Goal: Task Accomplishment & Management: Manage account settings

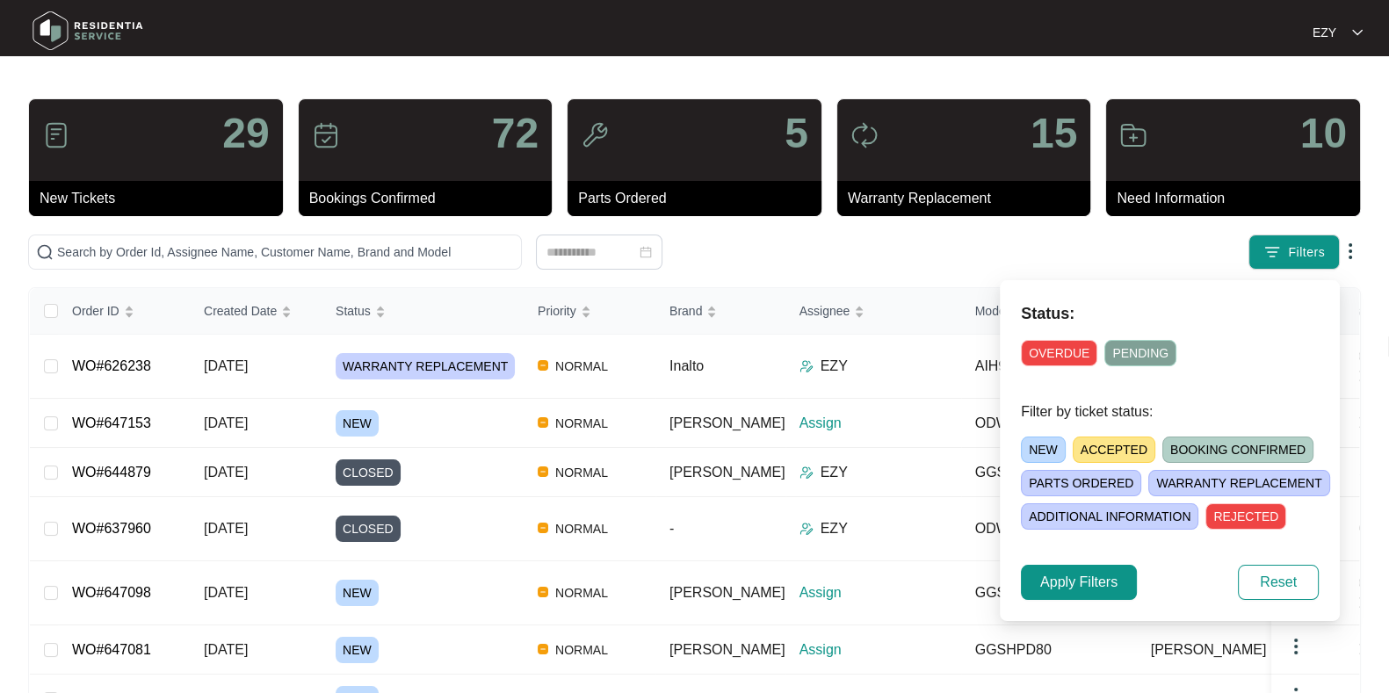
click at [1027, 446] on span "NEW" at bounding box center [1043, 450] width 45 height 26
click at [1120, 577] on button "Apply Filters" at bounding box center [1079, 582] width 116 height 35
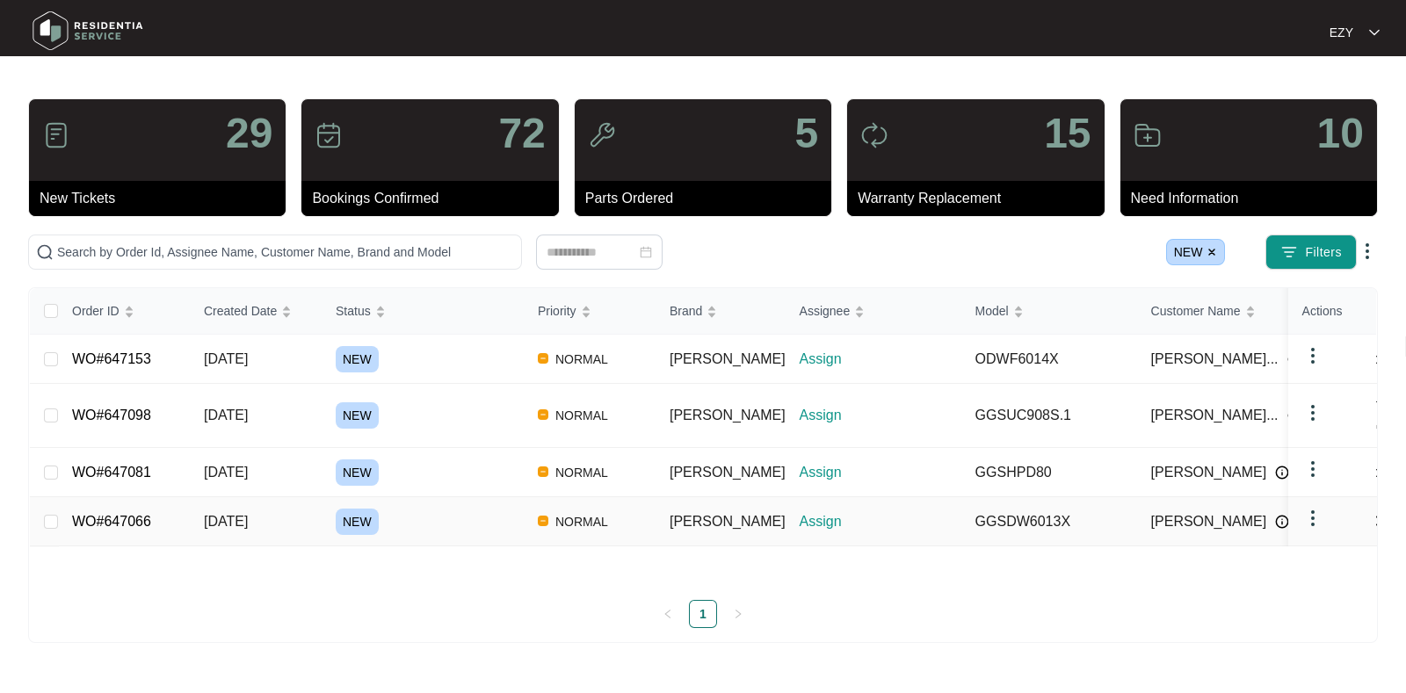
click at [432, 514] on div "NEW" at bounding box center [430, 522] width 188 height 26
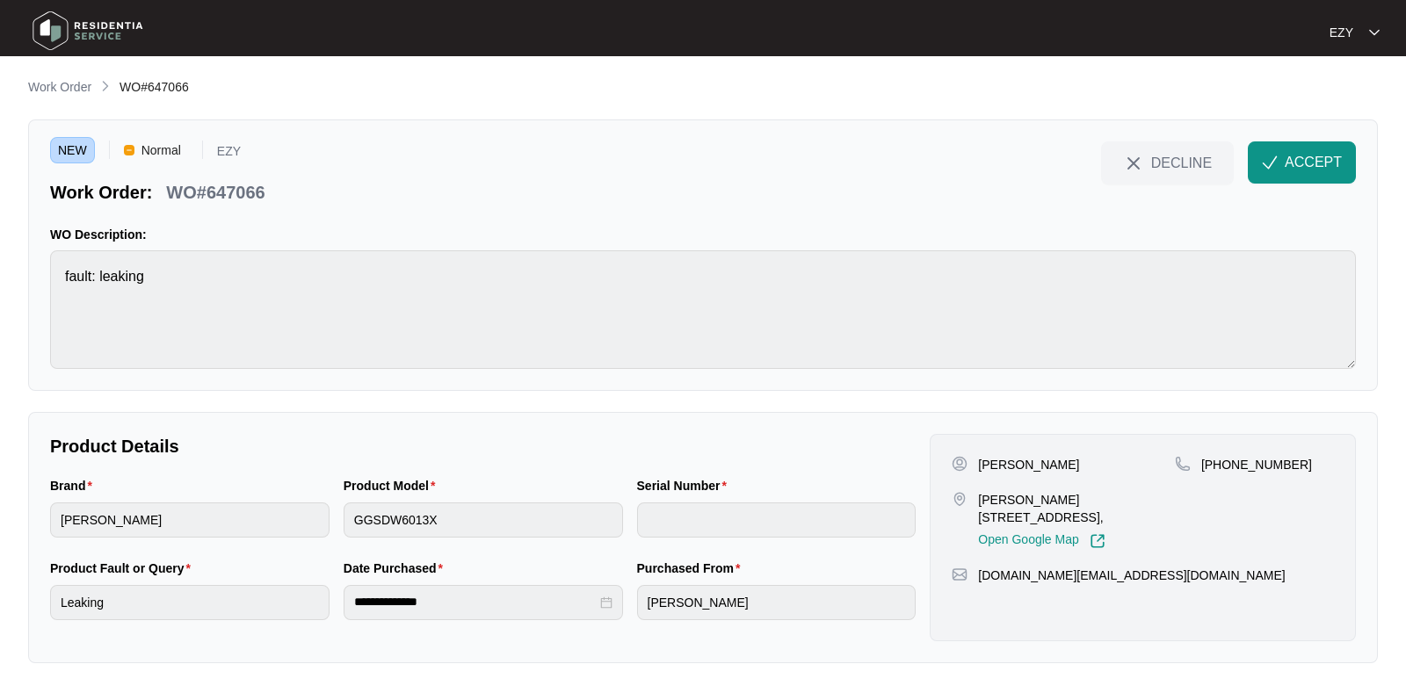
click at [237, 176] on div "WO#647066" at bounding box center [215, 189] width 112 height 31
copy div "WO#647066 DECLINE ACCEPT"
click at [171, 549] on div "Brand sôlt" at bounding box center [190, 517] width 294 height 83
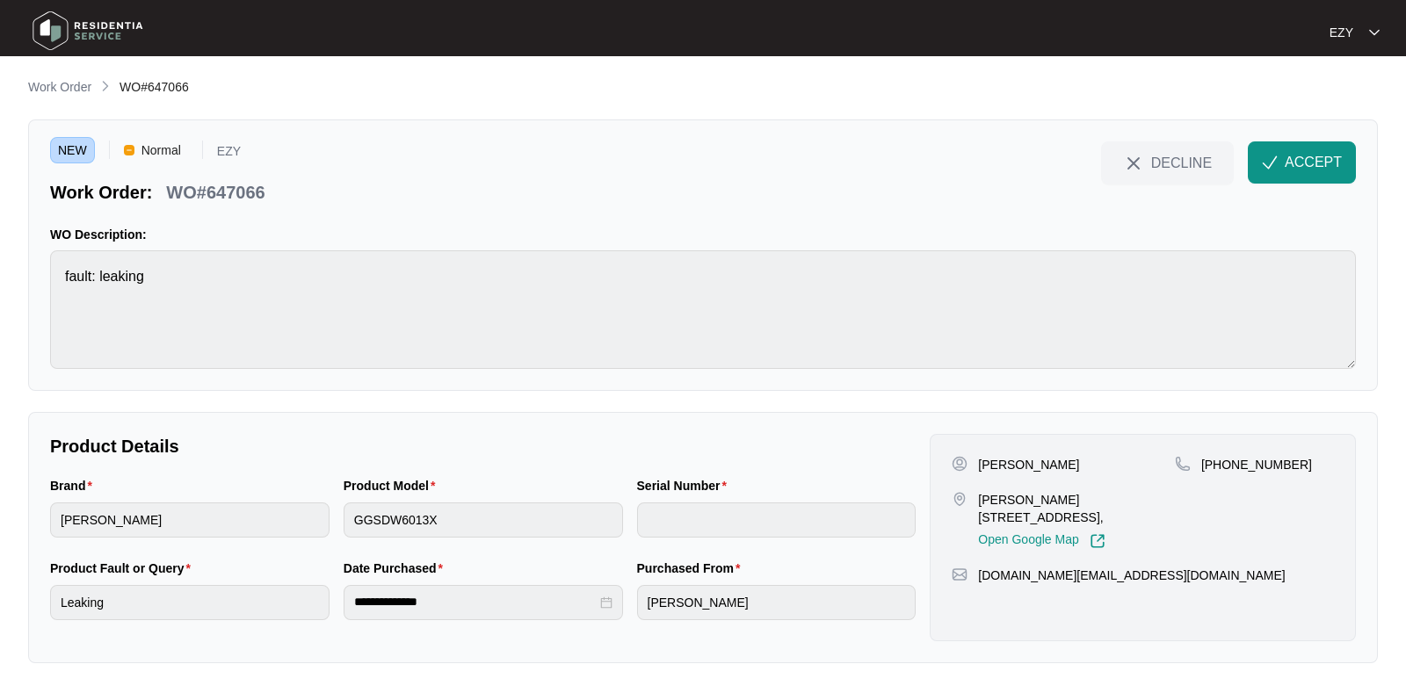
click at [171, 549] on div "Brand sôlt" at bounding box center [190, 517] width 294 height 83
click at [985, 466] on p "[PERSON_NAME]" at bounding box center [1028, 465] width 101 height 18
copy p "[PERSON_NAME]"
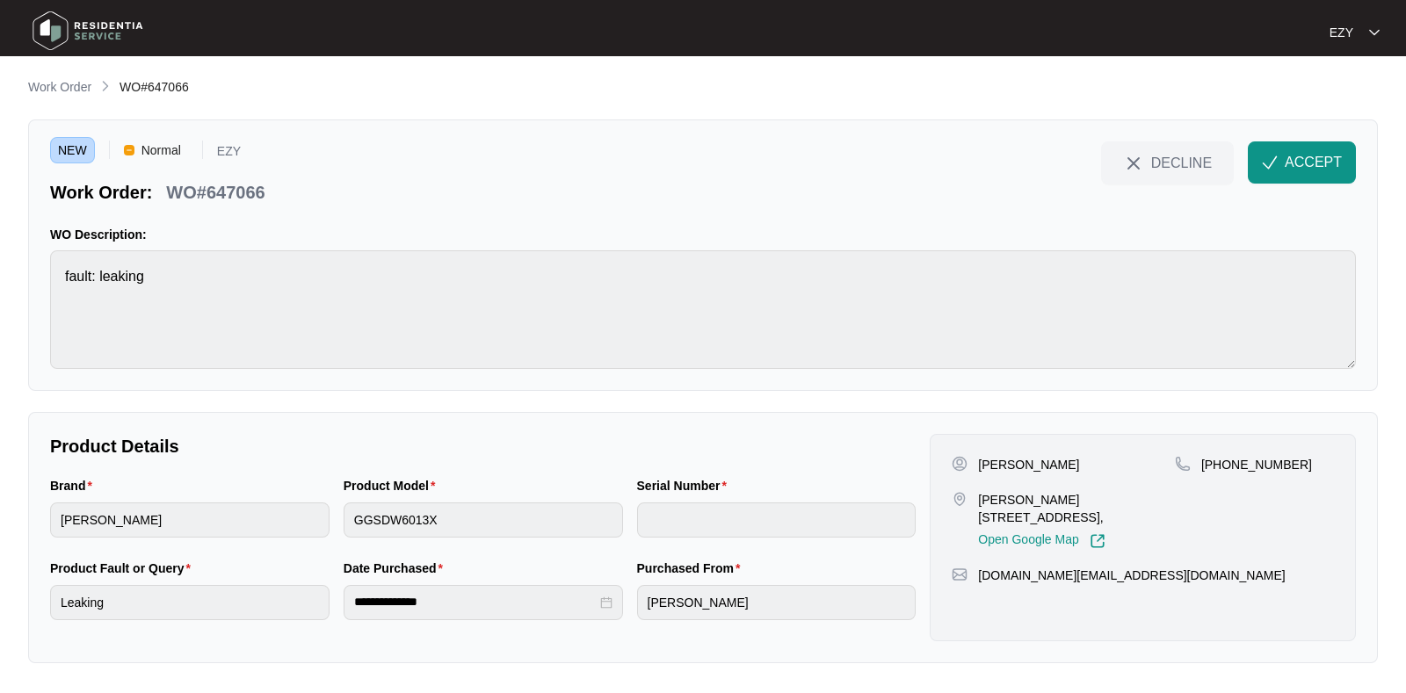
click at [1046, 502] on p "[PERSON_NAME][STREET_ADDRESS]," at bounding box center [1076, 508] width 197 height 35
copy p "[PERSON_NAME][STREET_ADDRESS],"
click at [1309, 168] on span "ACCEPT" at bounding box center [1313, 162] width 57 height 21
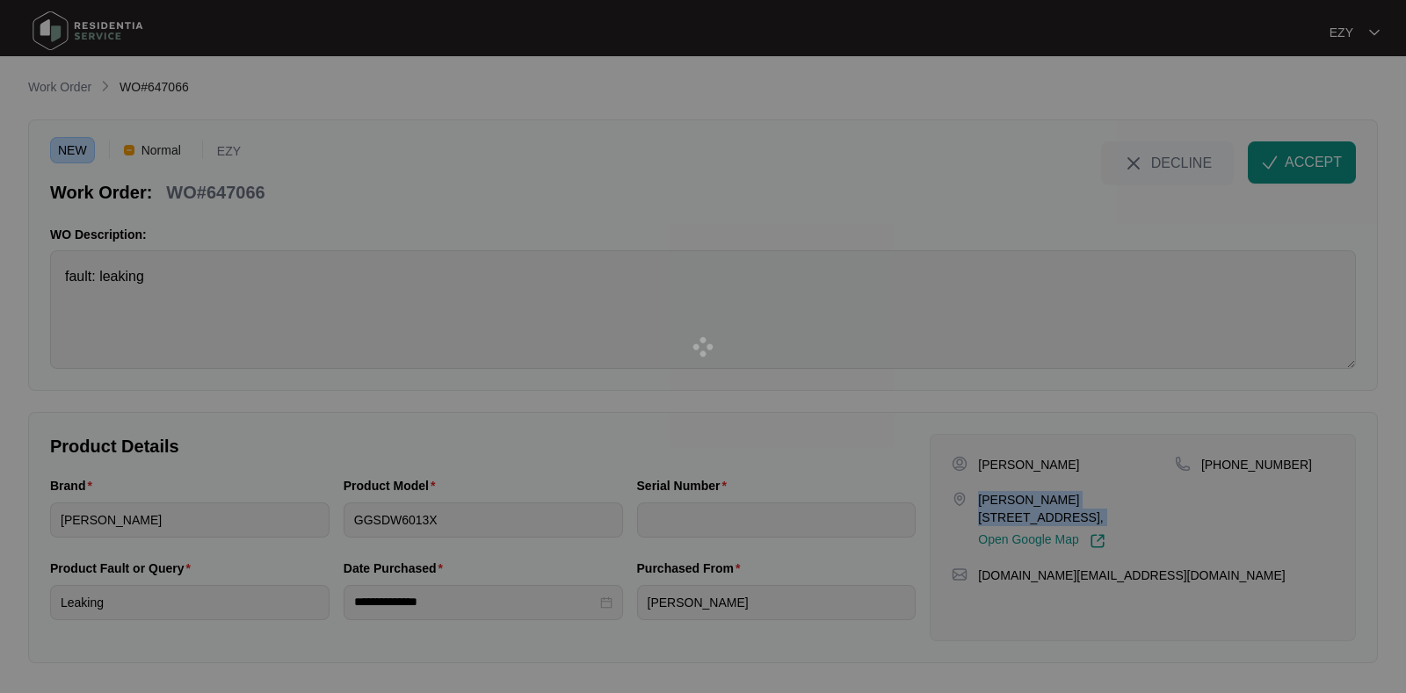
click at [1311, 164] on span "ACCEPT" at bounding box center [1313, 162] width 57 height 21
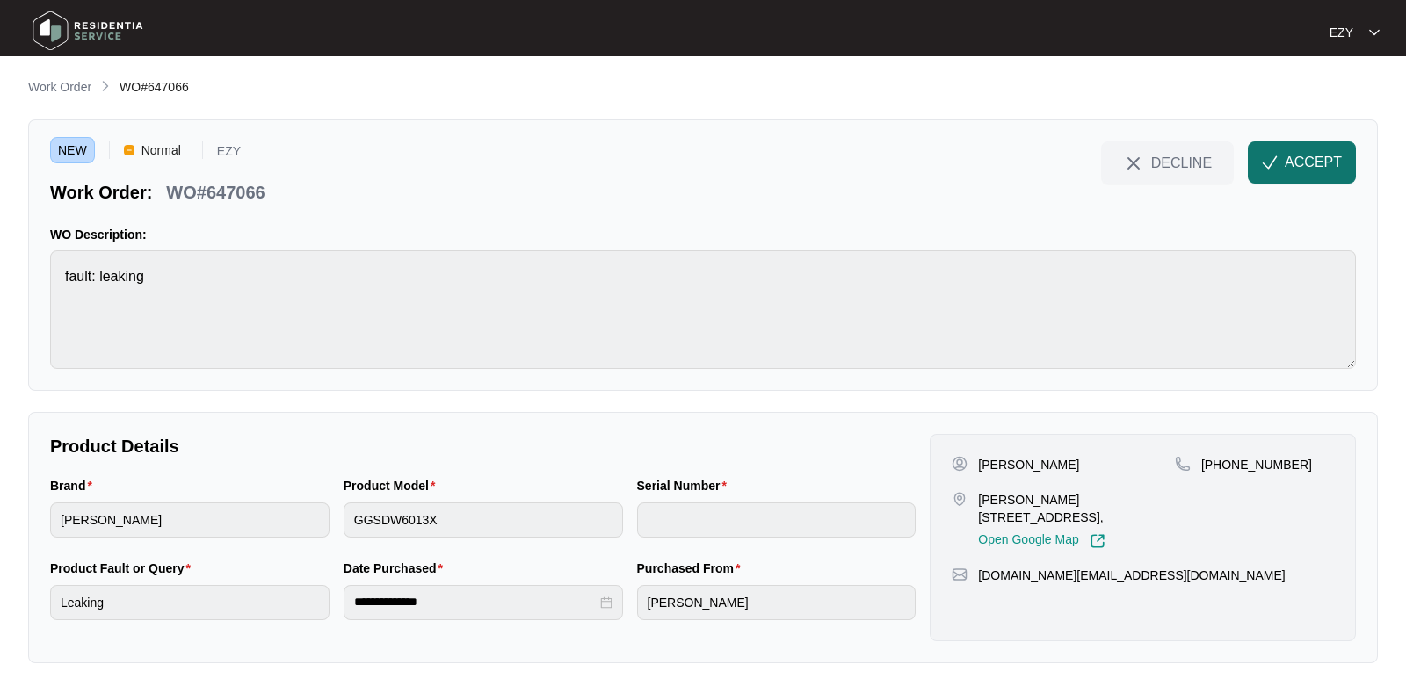
click at [1281, 160] on button "ACCEPT" at bounding box center [1302, 162] width 108 height 42
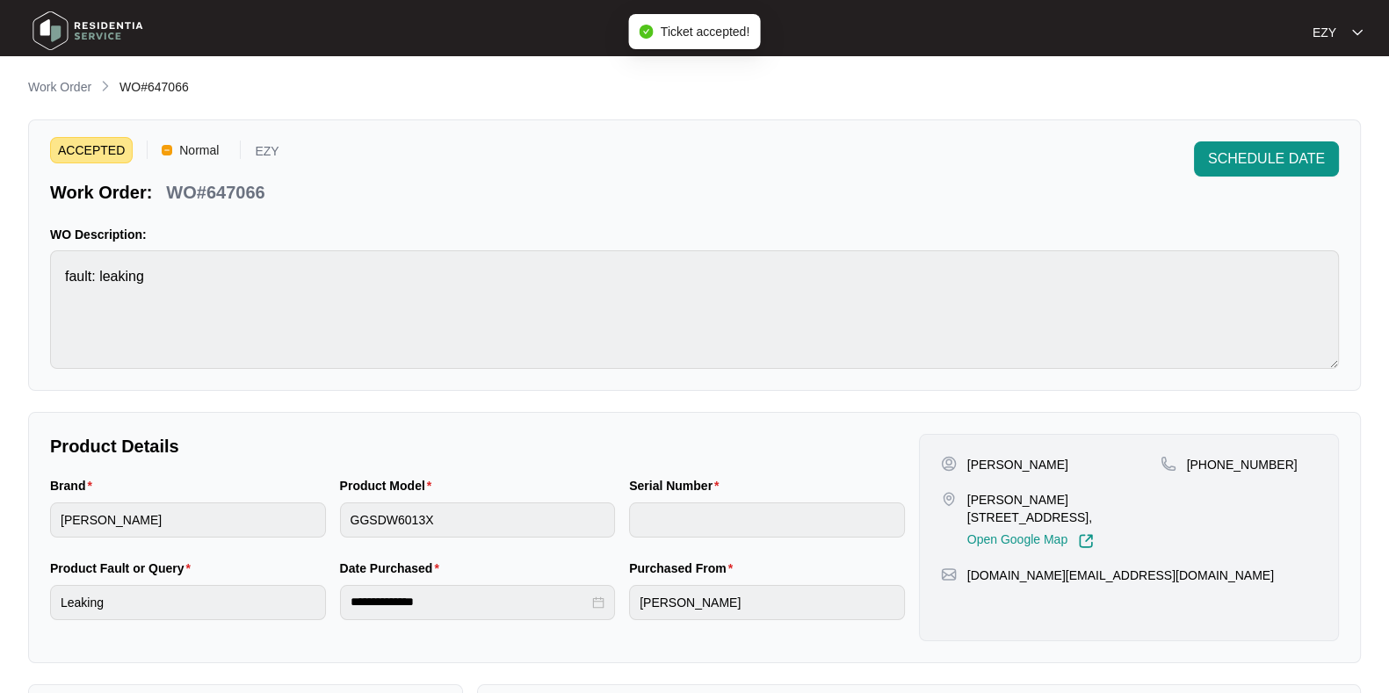
scroll to position [470, 0]
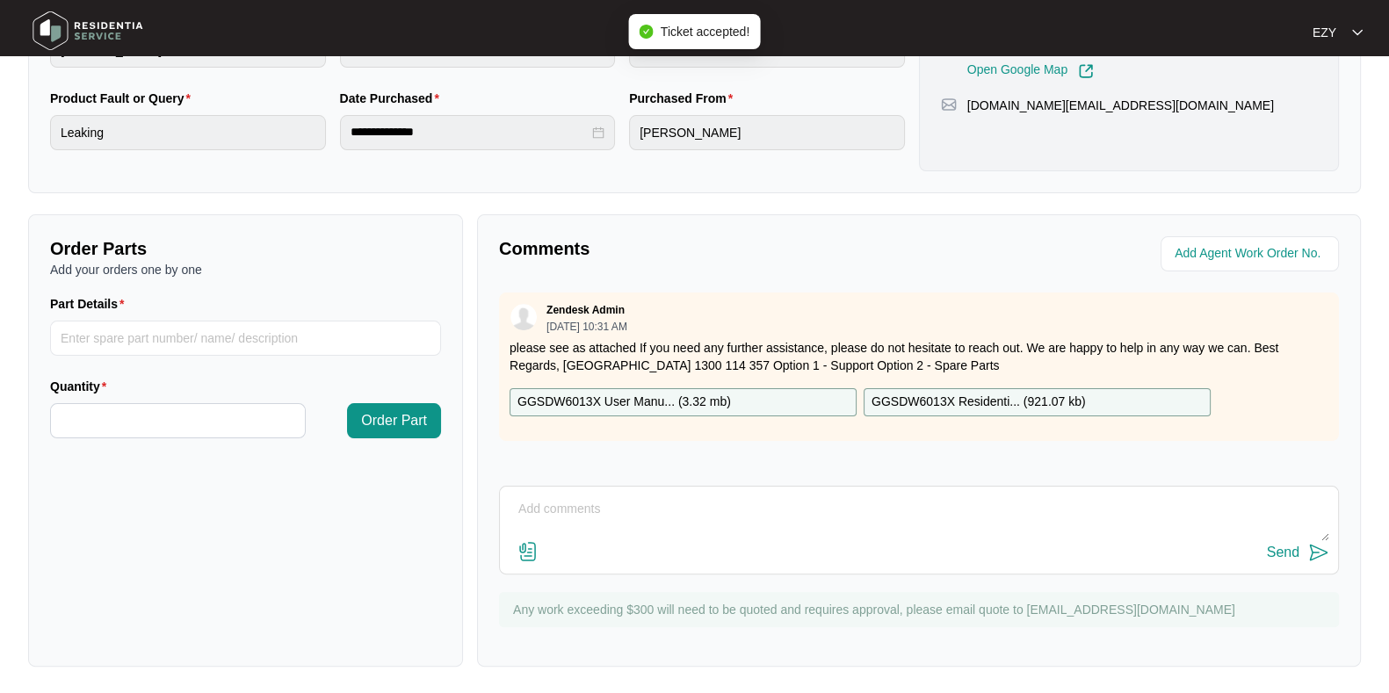
click at [673, 523] on textarea at bounding box center [919, 519] width 821 height 46
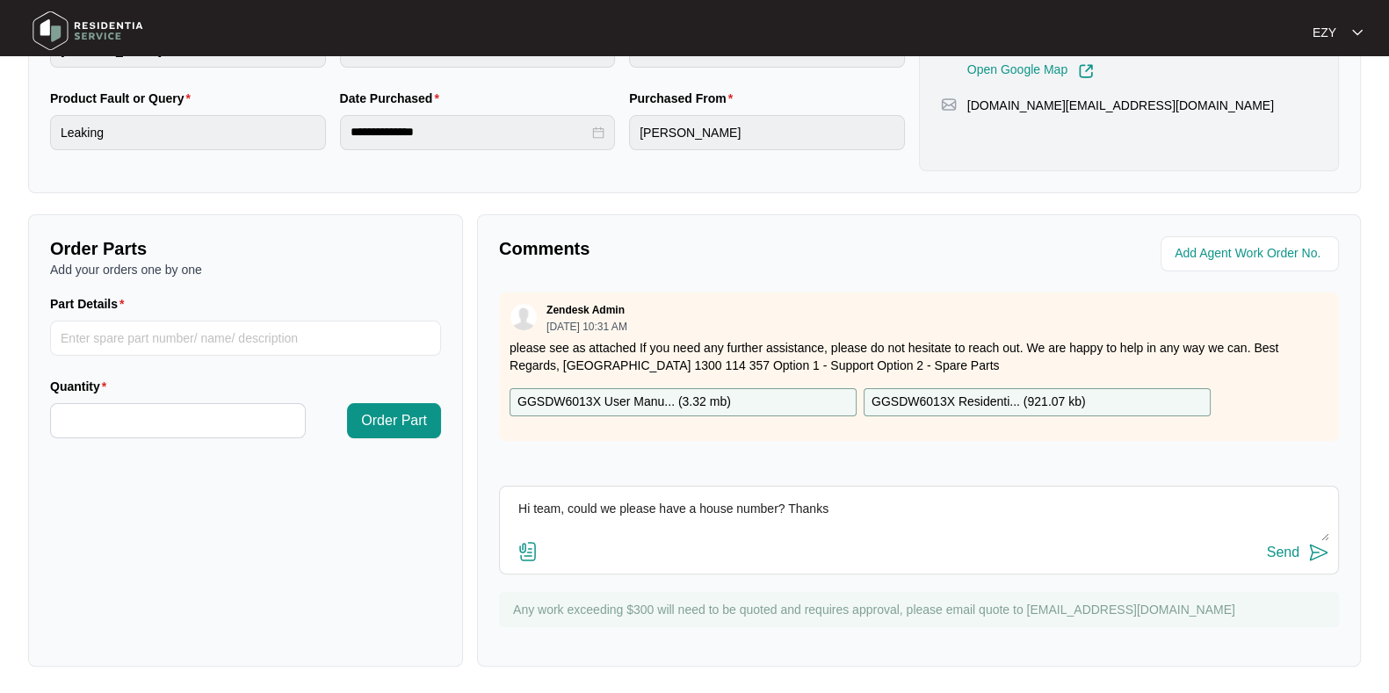
click at [901, 522] on textarea "Hi team, could we please have a house number? Thanks" at bounding box center [919, 519] width 821 height 46
type textarea "Hi team, could we please have a house number? Thanks! :)"
click at [1277, 554] on div "Send" at bounding box center [1283, 553] width 33 height 16
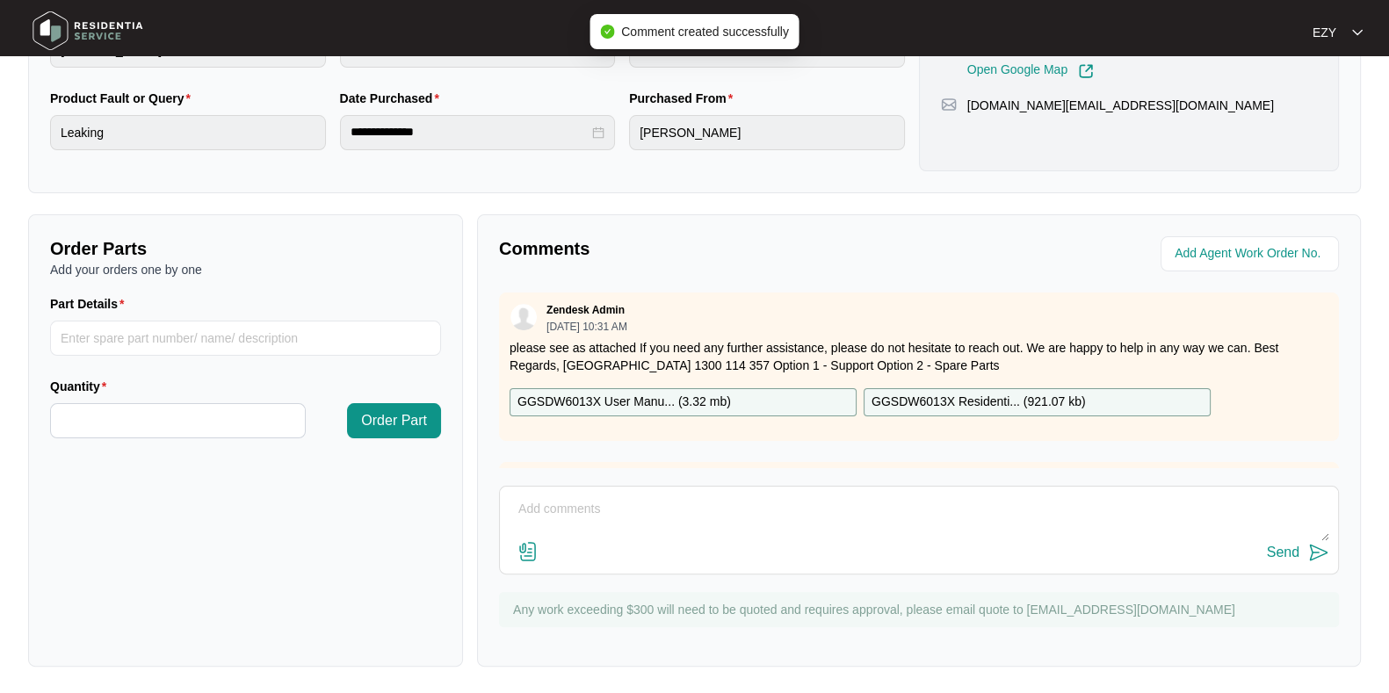
click at [703, 389] on div "GGSDW6013X User Manu... ( 3.32 mb )" at bounding box center [683, 402] width 347 height 28
click at [1040, 402] on p "GGSDW6013X Residenti... ( 921.07 kb )" at bounding box center [979, 402] width 214 height 19
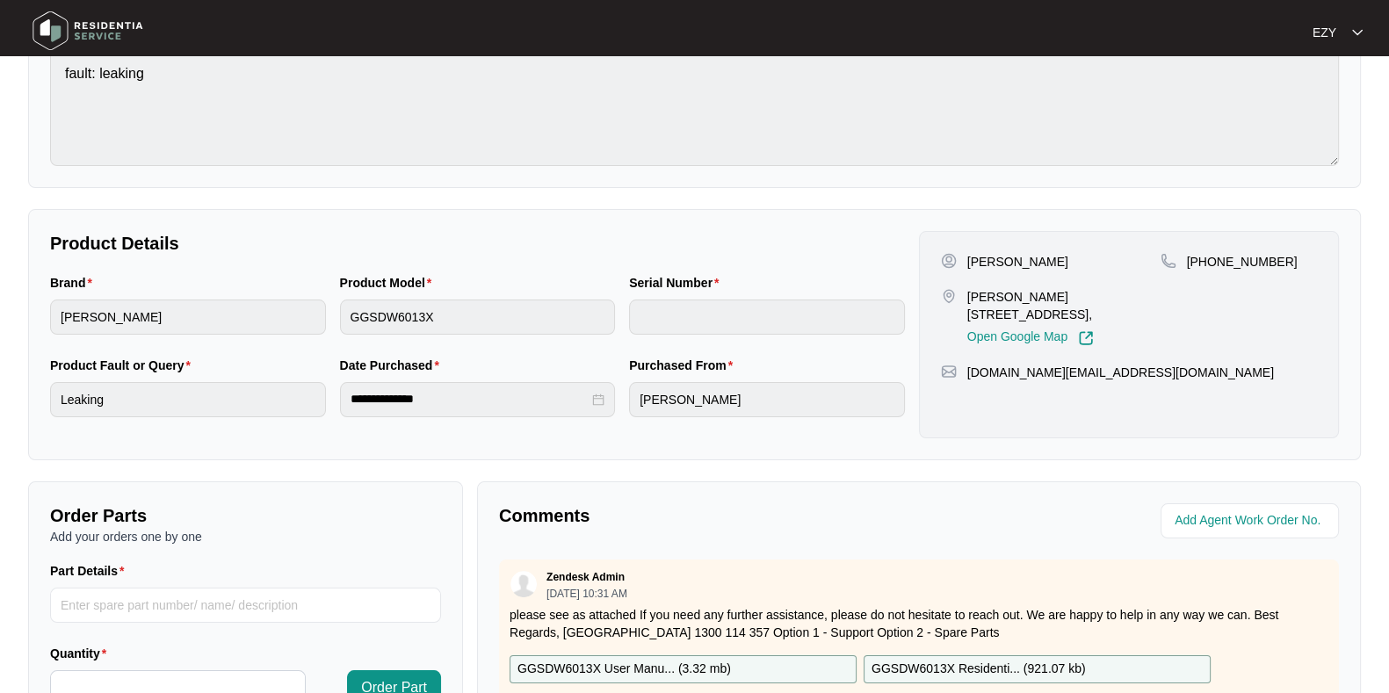
scroll to position [197, 0]
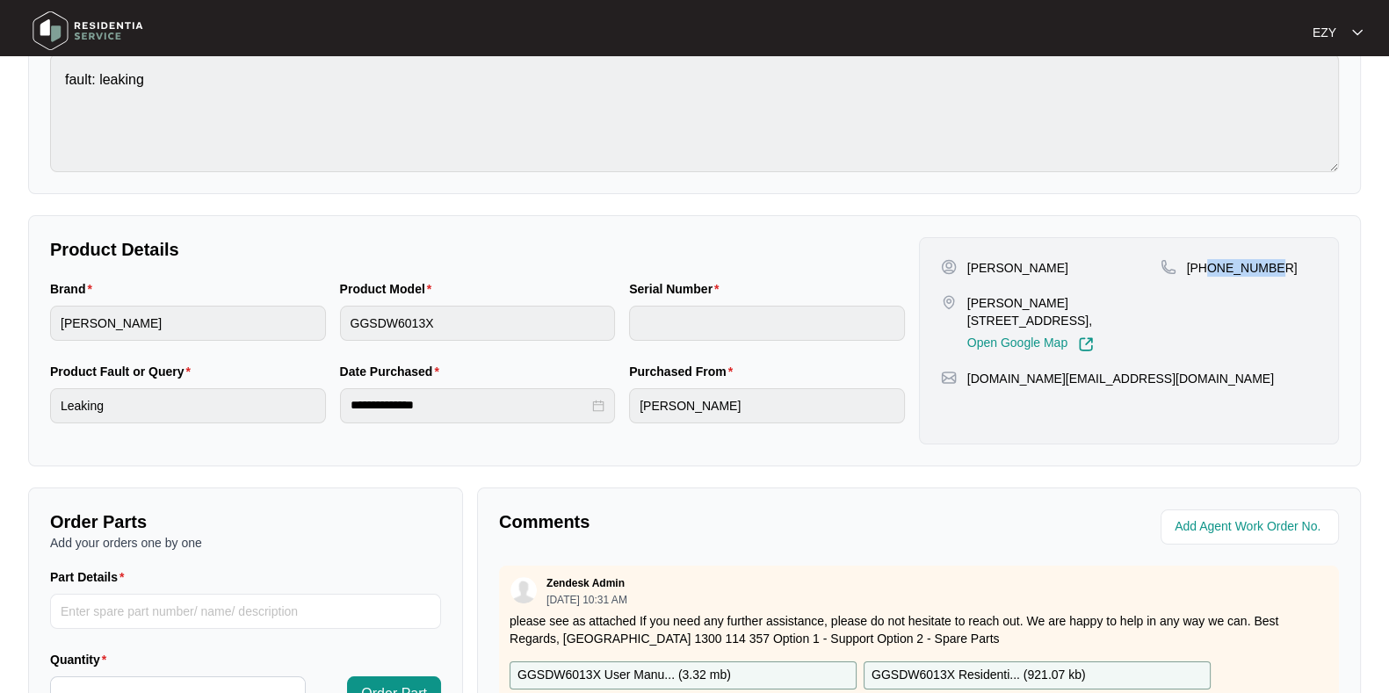
drag, startPoint x: 1296, startPoint y: 273, endPoint x: 1207, endPoint y: 257, distance: 91.2
click at [1207, 259] on div "[PHONE_NUMBER]" at bounding box center [1239, 268] width 156 height 18
copy p "415896690"
click at [1040, 295] on p "[PERSON_NAME][STREET_ADDRESS]," at bounding box center [1064, 311] width 193 height 35
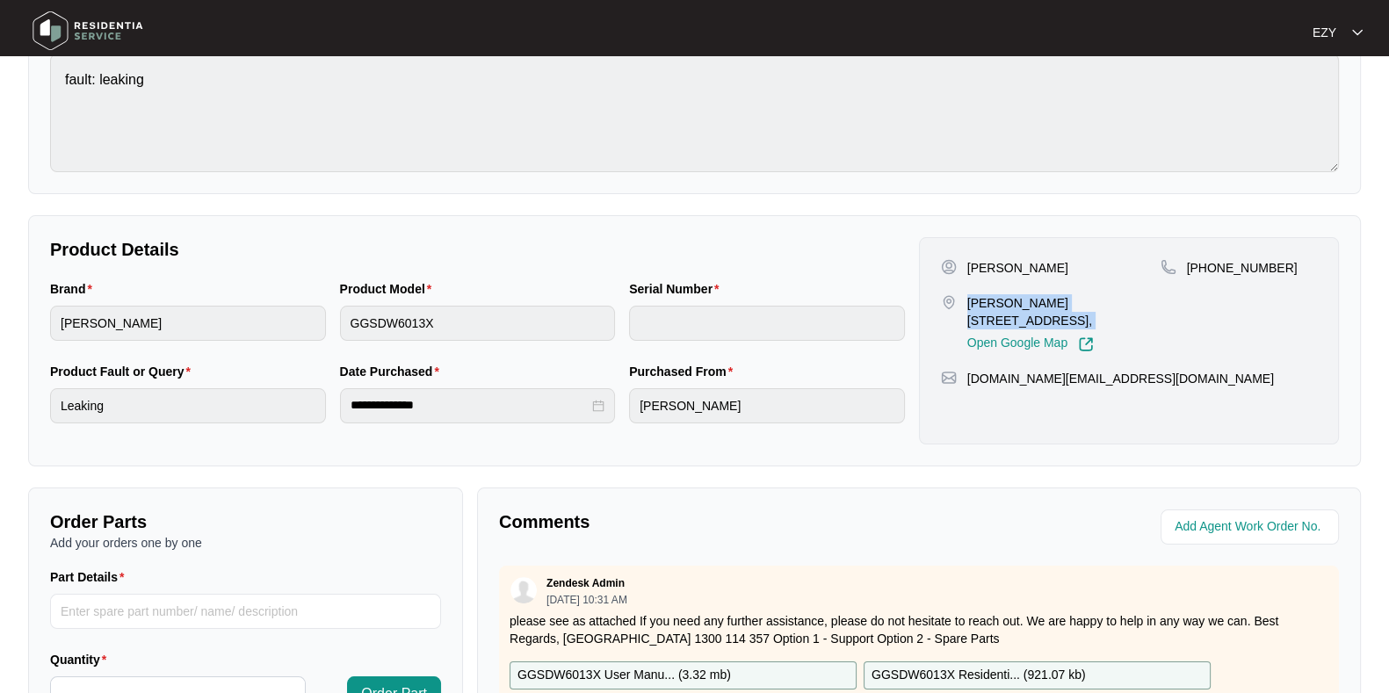
click at [1040, 295] on p "[PERSON_NAME][STREET_ADDRESS]," at bounding box center [1064, 311] width 193 height 35
copy p "[PERSON_NAME][STREET_ADDRESS],"
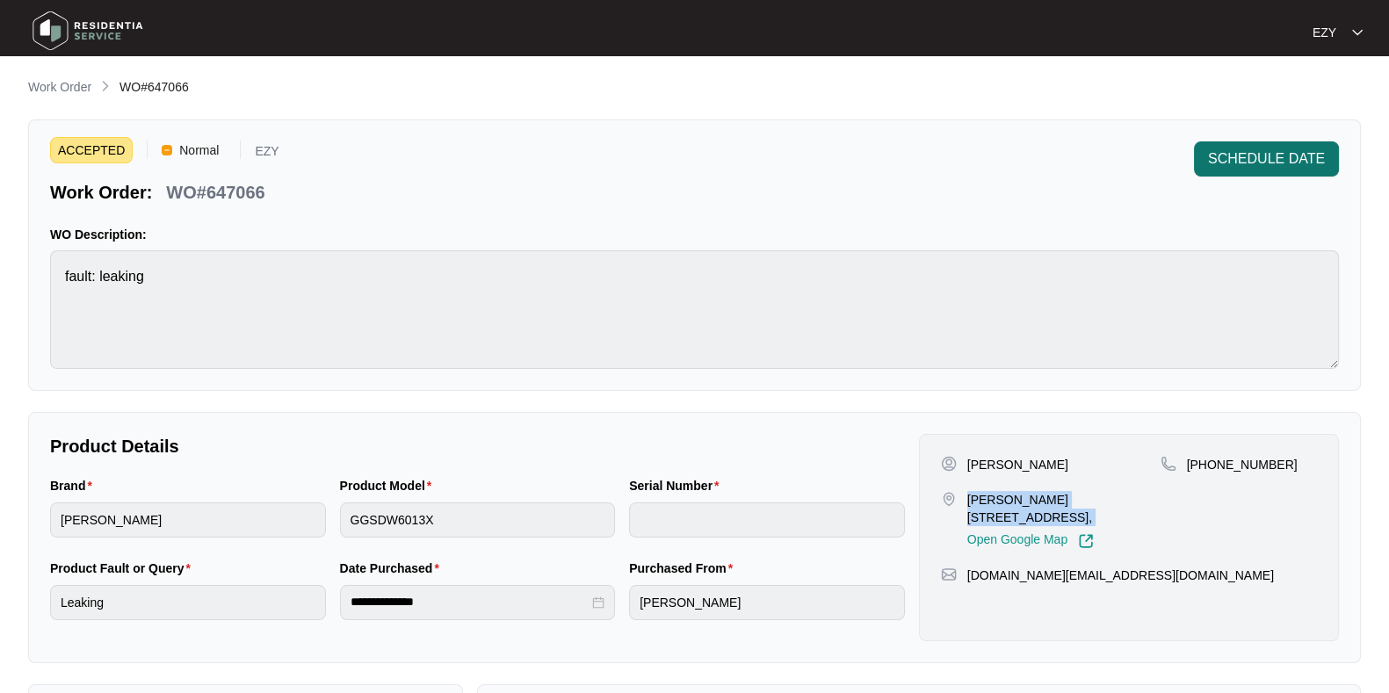
click at [1262, 150] on span "SCHEDULE DATE" at bounding box center [1266, 159] width 117 height 21
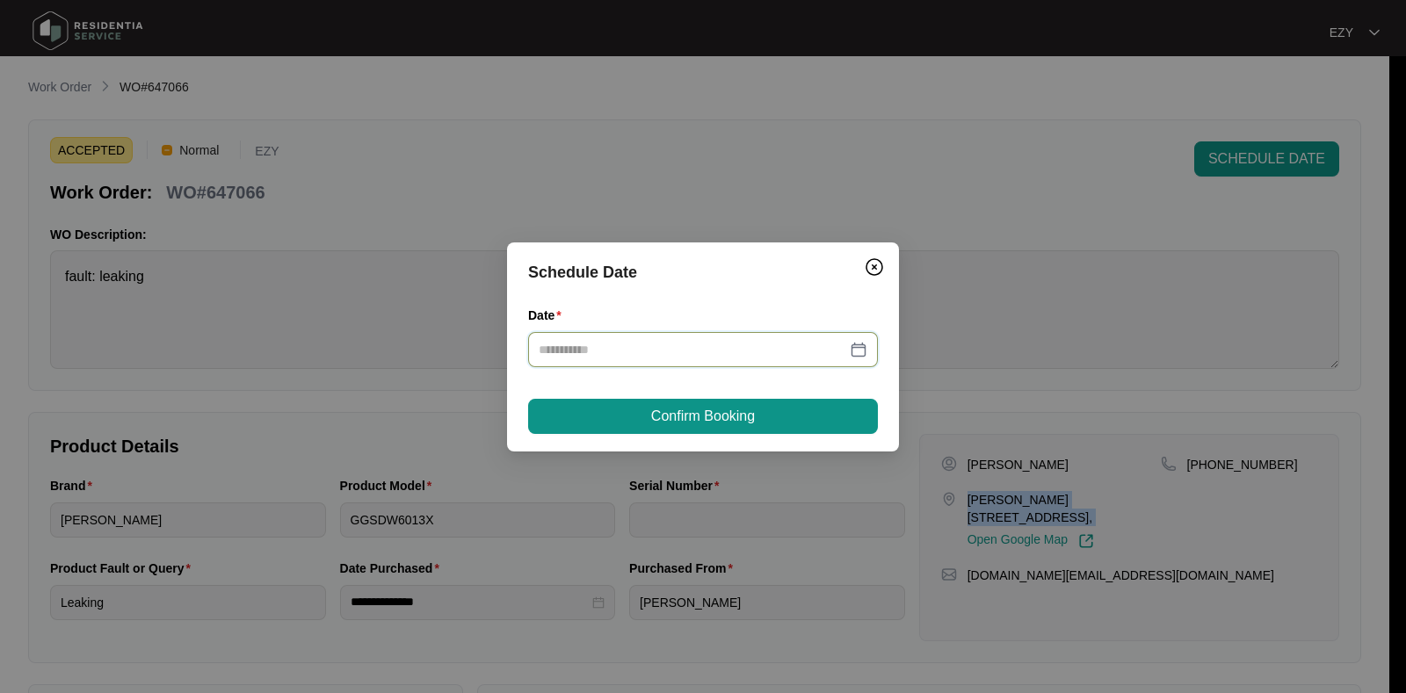
click at [697, 358] on input "Date" at bounding box center [693, 349] width 308 height 19
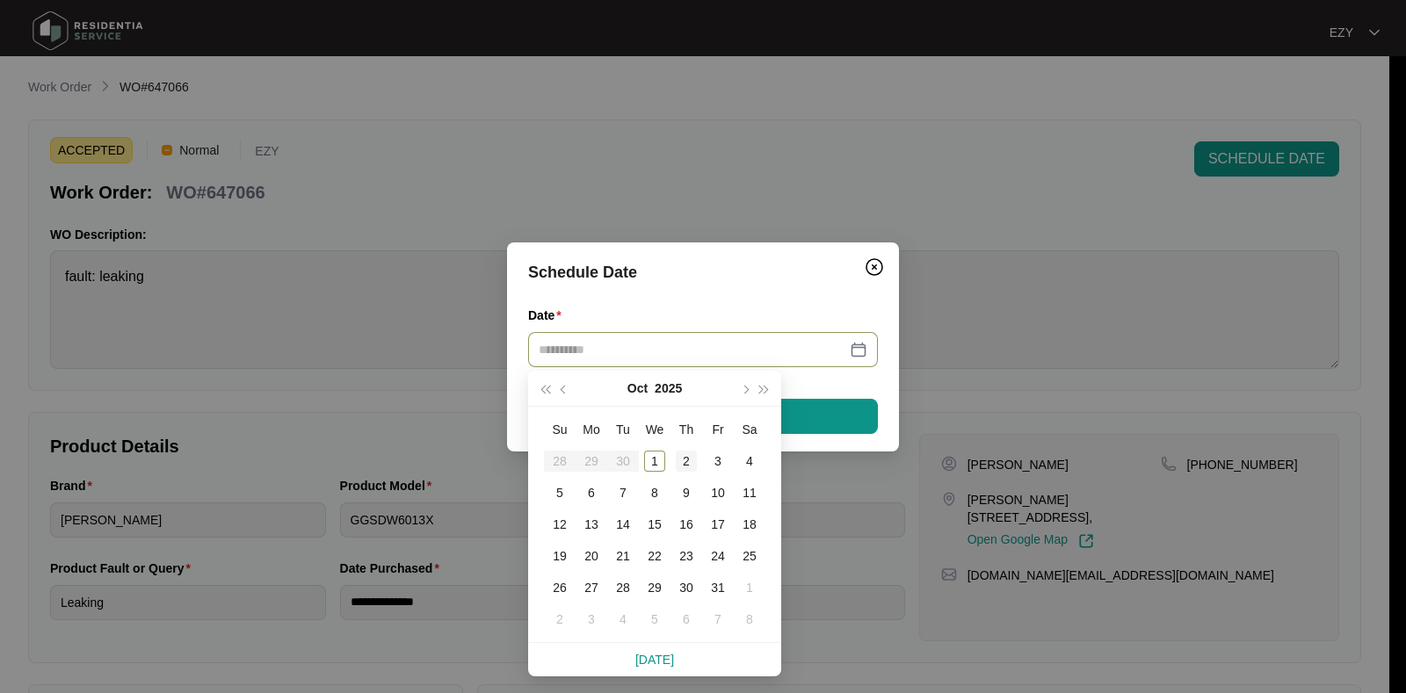
type input "**********"
click at [681, 457] on div "2" at bounding box center [686, 461] width 21 height 21
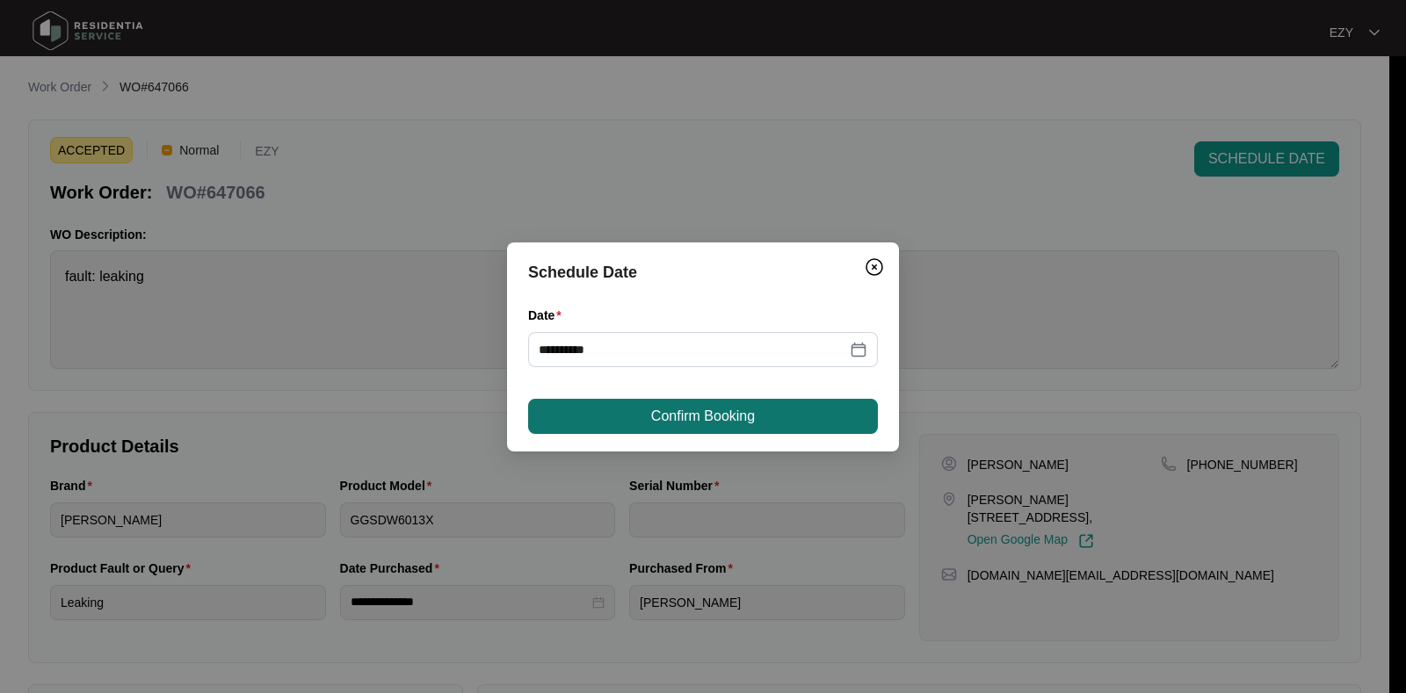
click at [670, 415] on span "Confirm Booking" at bounding box center [703, 416] width 104 height 21
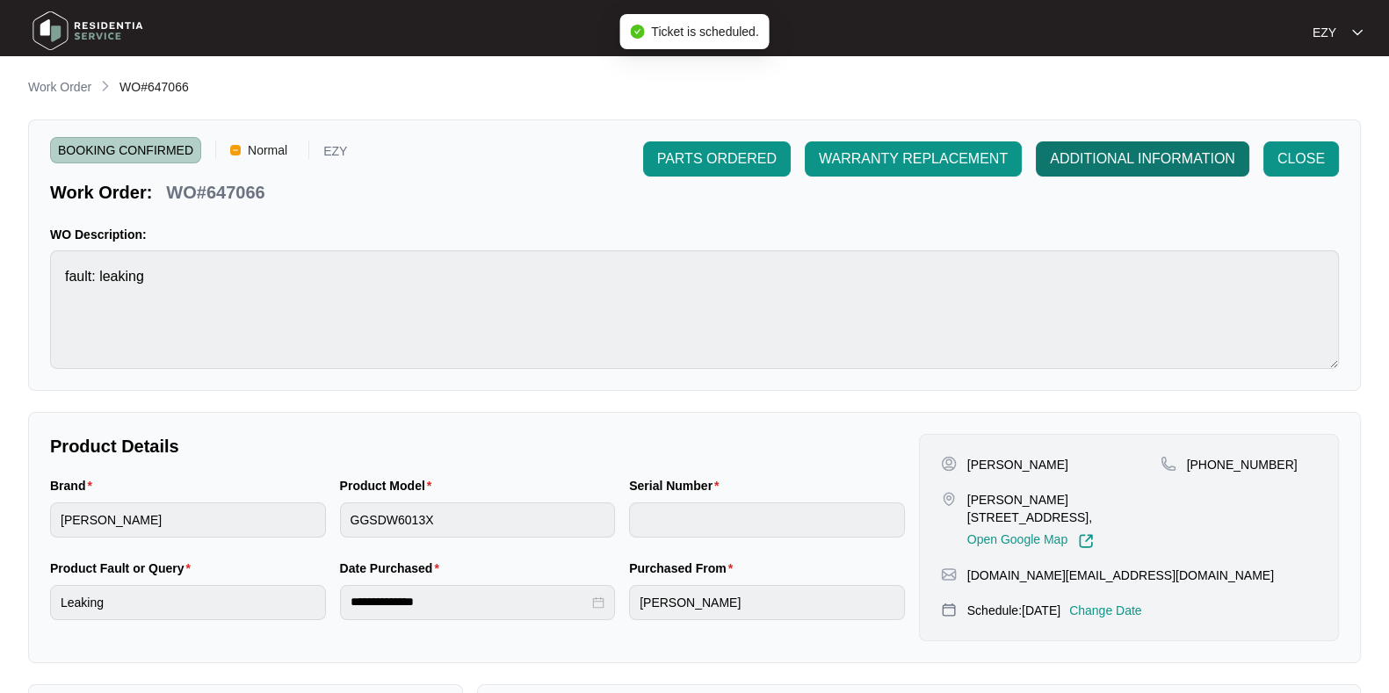
click at [1192, 154] on span "ADDITIONAL INFORMATION" at bounding box center [1142, 159] width 185 height 21
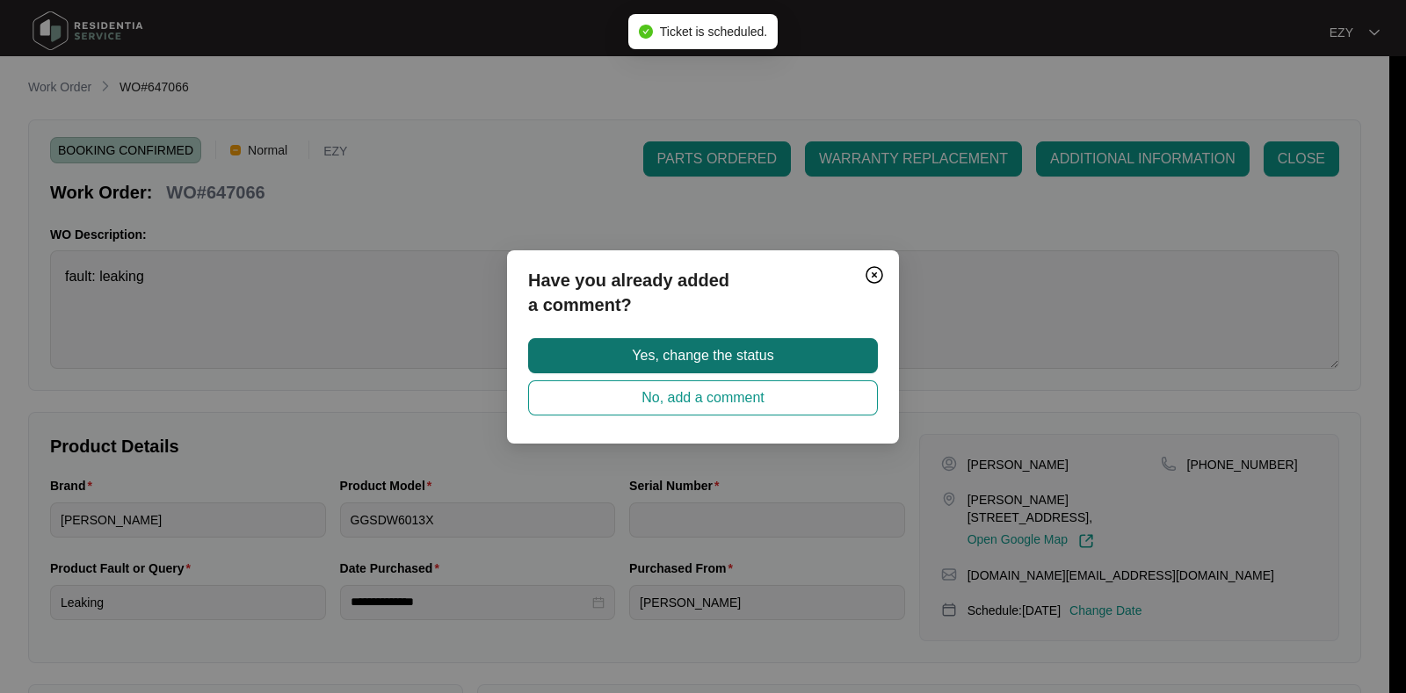
click at [782, 353] on button "Yes, change the status" at bounding box center [703, 355] width 350 height 35
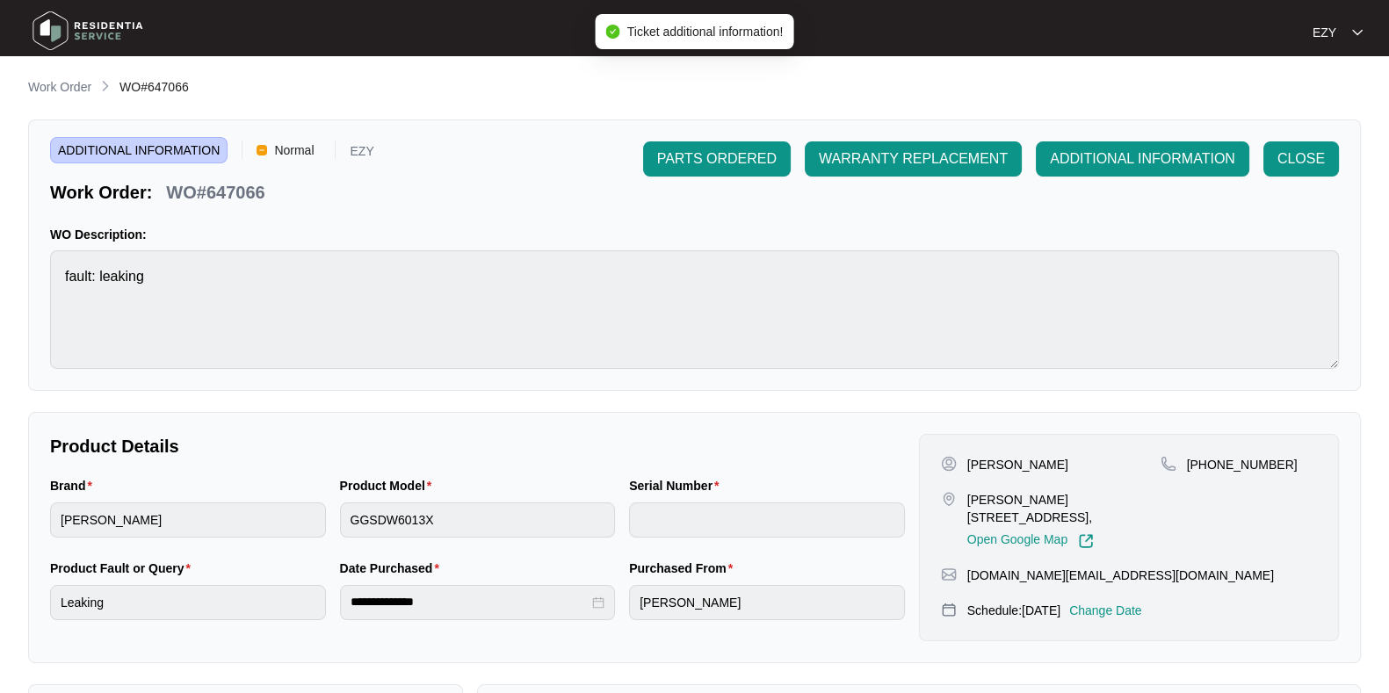
click at [320, 3] on div "[PERSON_NAME]" at bounding box center [694, 28] width 1389 height 56
click at [53, 90] on p "Work Order" at bounding box center [59, 87] width 63 height 18
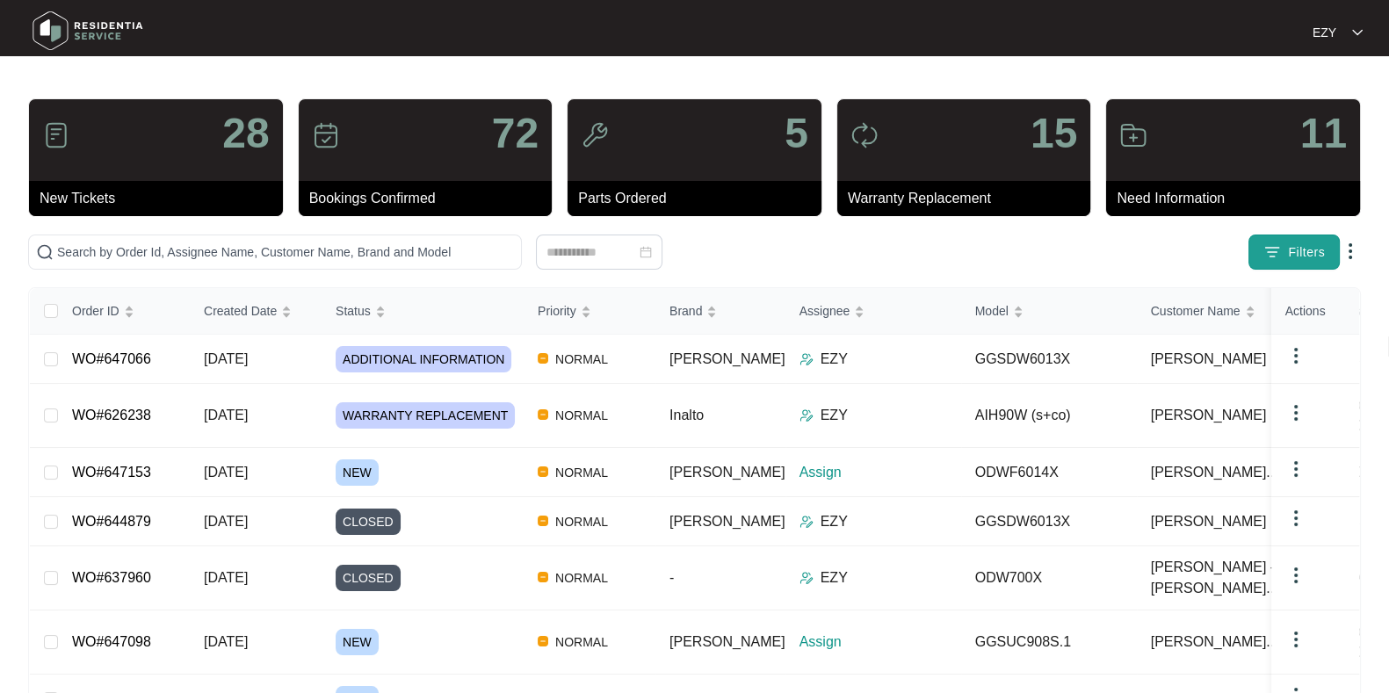
click at [1311, 243] on span "Filters" at bounding box center [1306, 252] width 37 height 18
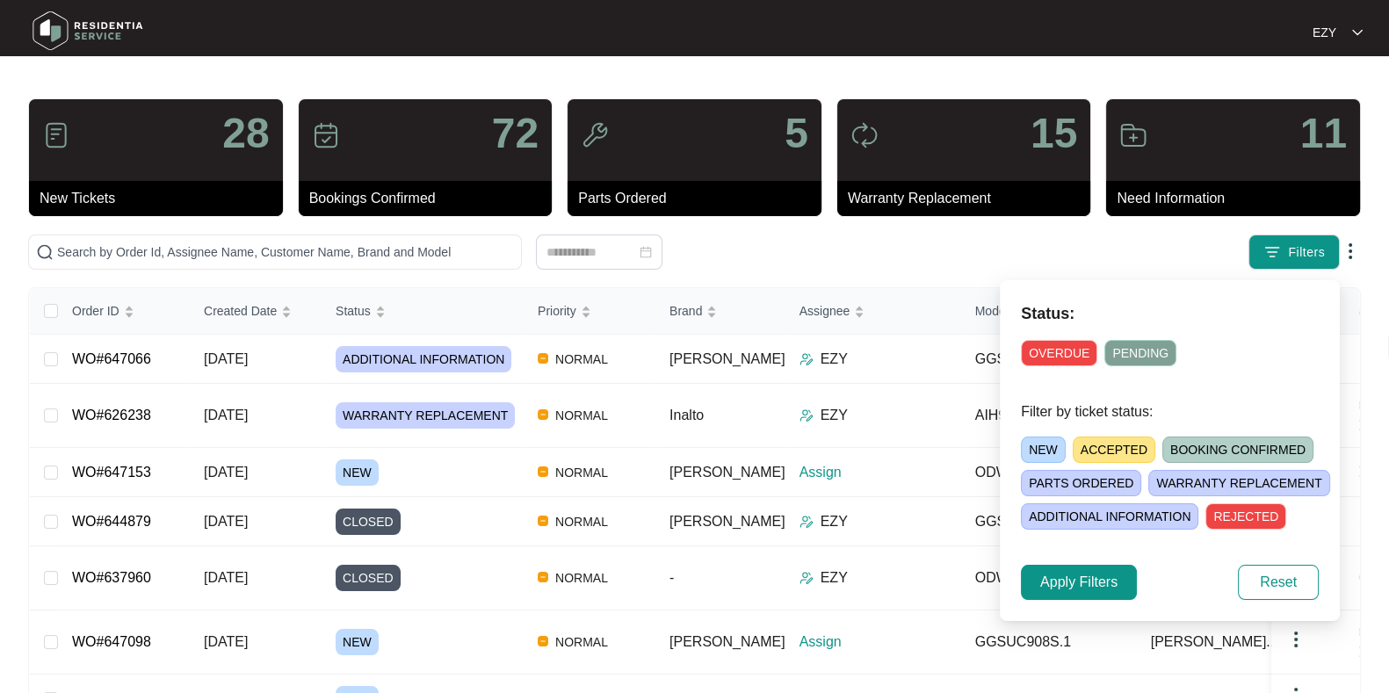
click at [1032, 450] on span "NEW" at bounding box center [1043, 450] width 45 height 26
click at [1072, 593] on button "Apply Filters" at bounding box center [1079, 582] width 116 height 35
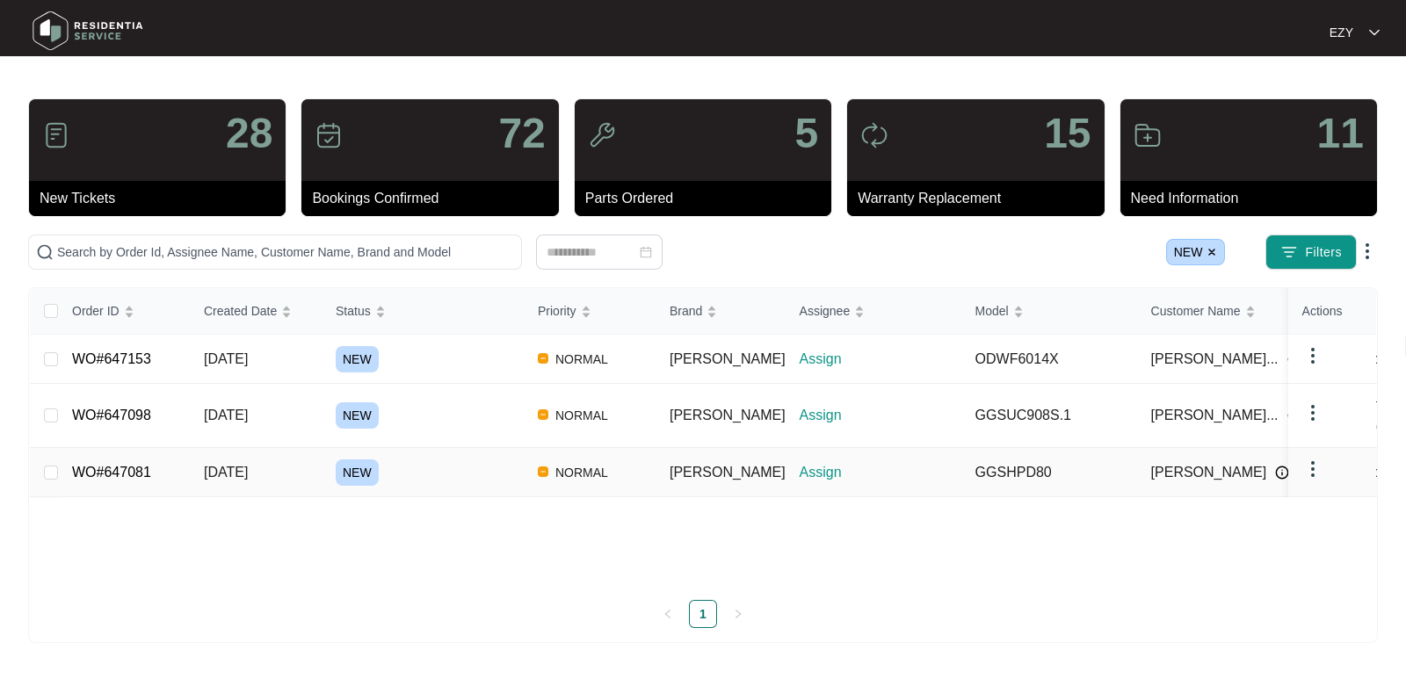
click at [402, 460] on div "NEW" at bounding box center [430, 473] width 188 height 26
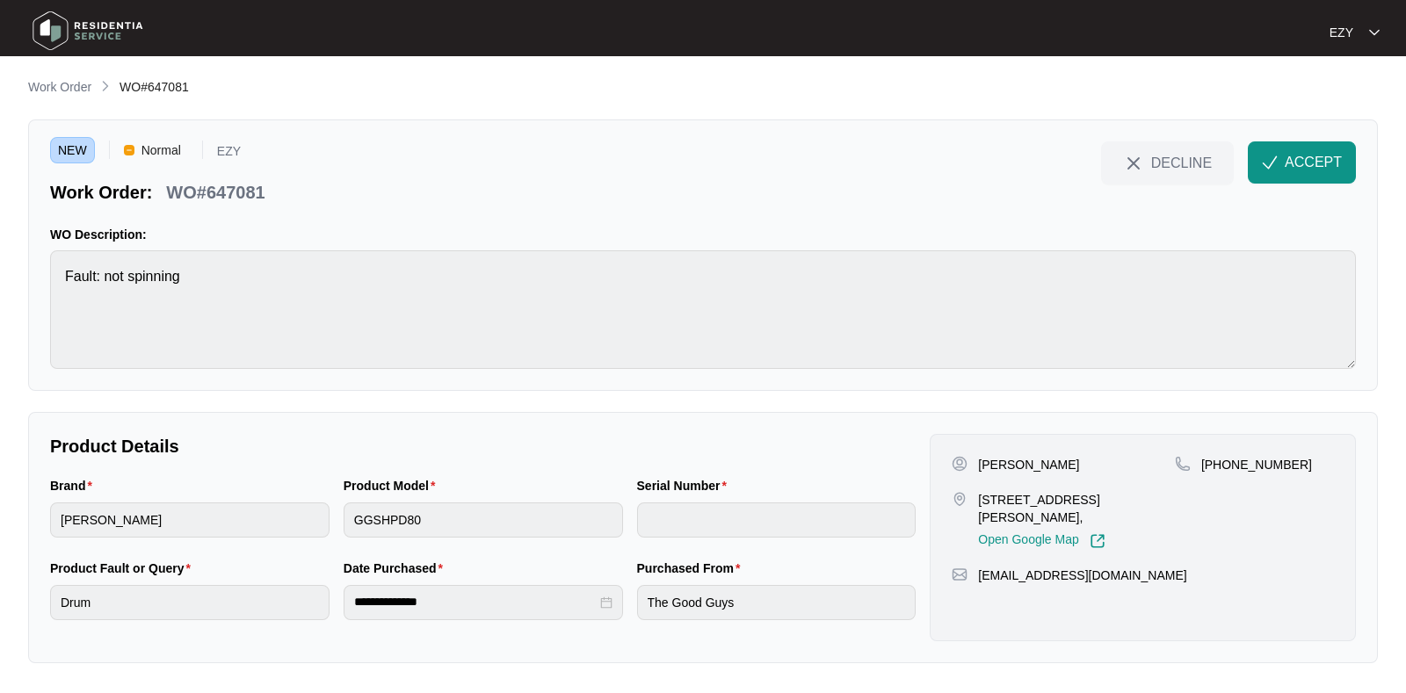
click at [208, 182] on p "WO#647081" at bounding box center [215, 192] width 98 height 25
copy div "WO#647081 DECLINE ACCEPT"
click at [997, 463] on p "[PERSON_NAME]" at bounding box center [1028, 465] width 101 height 18
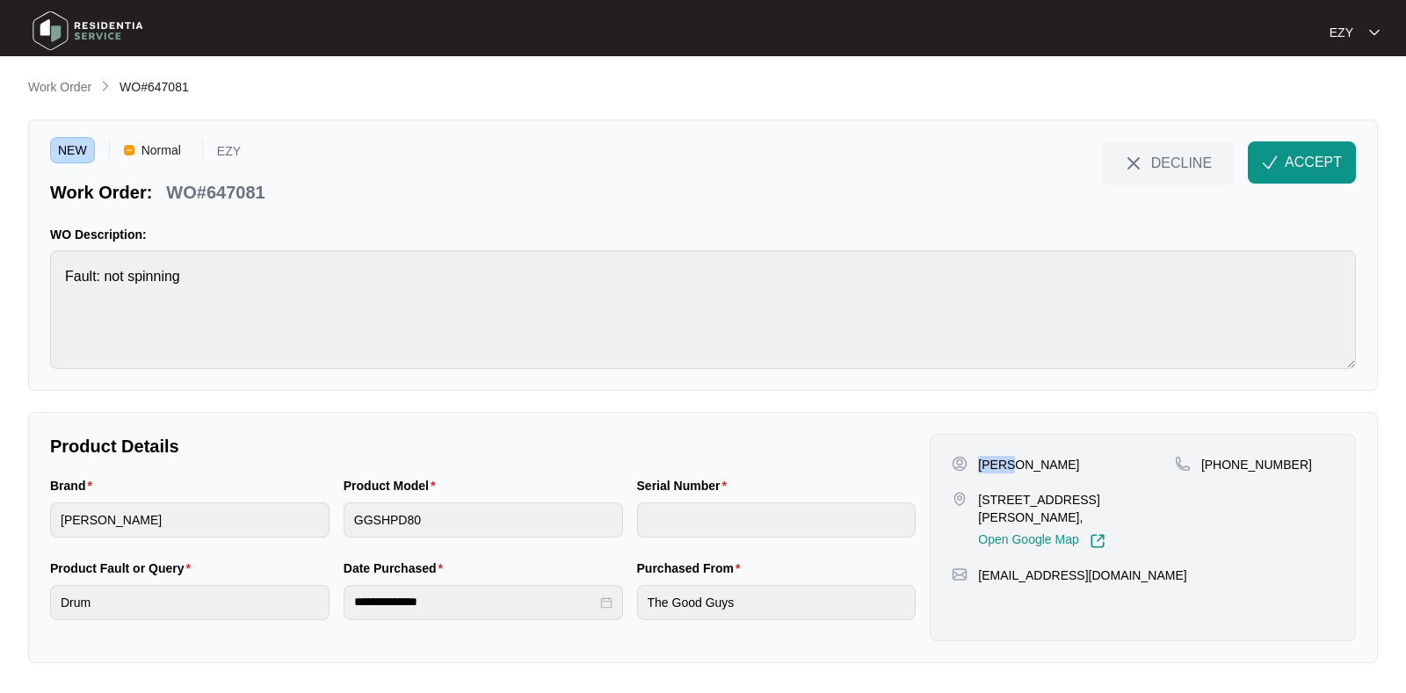
click at [997, 463] on p "[PERSON_NAME]" at bounding box center [1028, 465] width 101 height 18
copy p "[PERSON_NAME]"
click at [997, 463] on p "[PERSON_NAME]" at bounding box center [1028, 465] width 101 height 18
click at [1023, 488] on div "[PERSON_NAME] [STREET_ADDRESS][PERSON_NAME], Open Google Map" at bounding box center [1063, 502] width 223 height 93
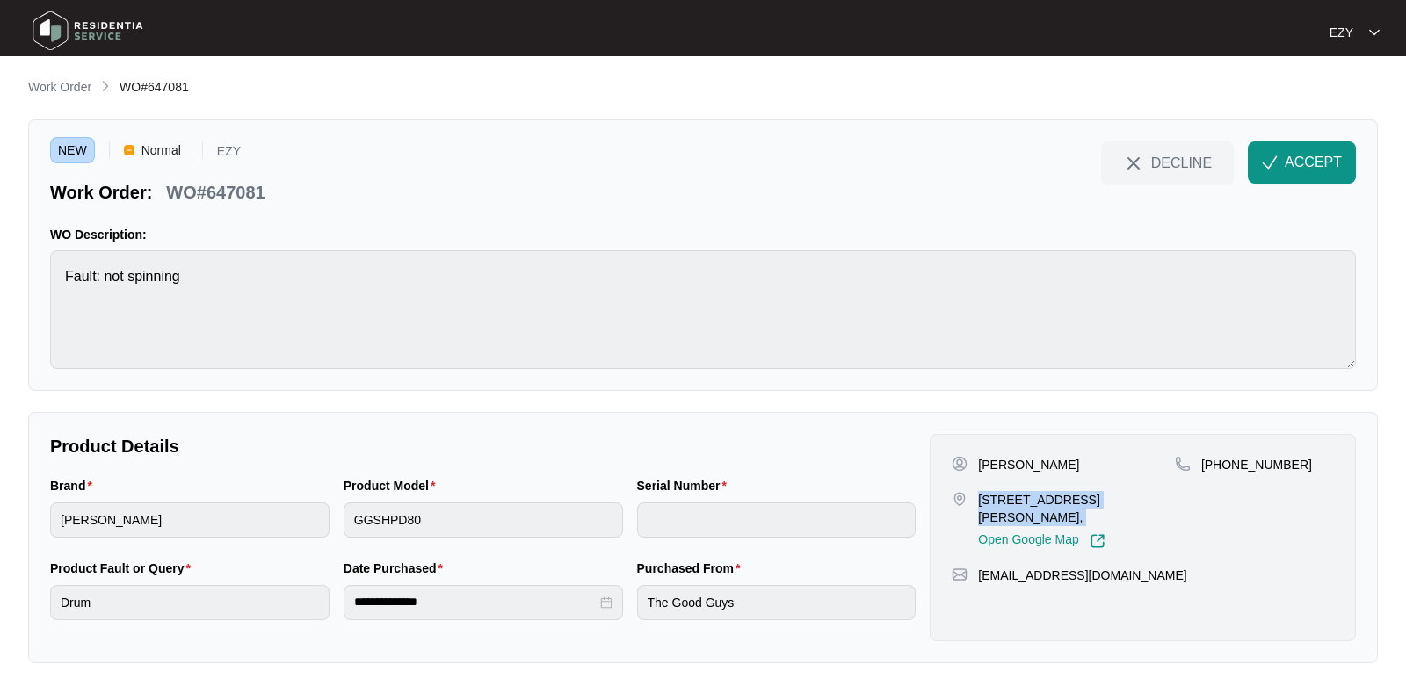
click at [1023, 488] on div "[PERSON_NAME] [STREET_ADDRESS][PERSON_NAME], Open Google Map" at bounding box center [1063, 502] width 223 height 93
copy p "[STREET_ADDRESS][PERSON_NAME],"
click at [1023, 488] on div "[PERSON_NAME] [STREET_ADDRESS][PERSON_NAME], Open Google Map" at bounding box center [1063, 502] width 223 height 93
drag, startPoint x: 1318, startPoint y: 465, endPoint x: 1220, endPoint y: 464, distance: 98.4
click at [1220, 464] on div "[PHONE_NUMBER]" at bounding box center [1254, 465] width 159 height 18
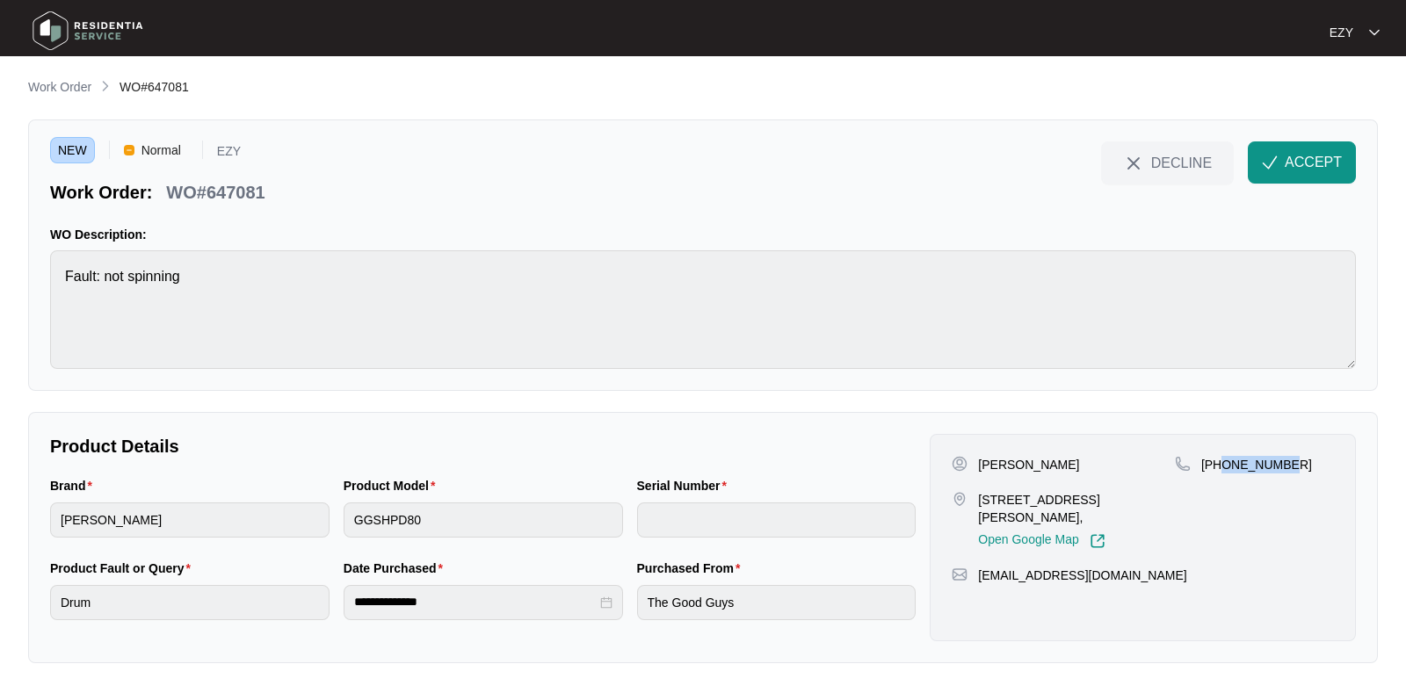
copy p "490149407"
click at [1289, 150] on button "ACCEPT" at bounding box center [1302, 162] width 108 height 42
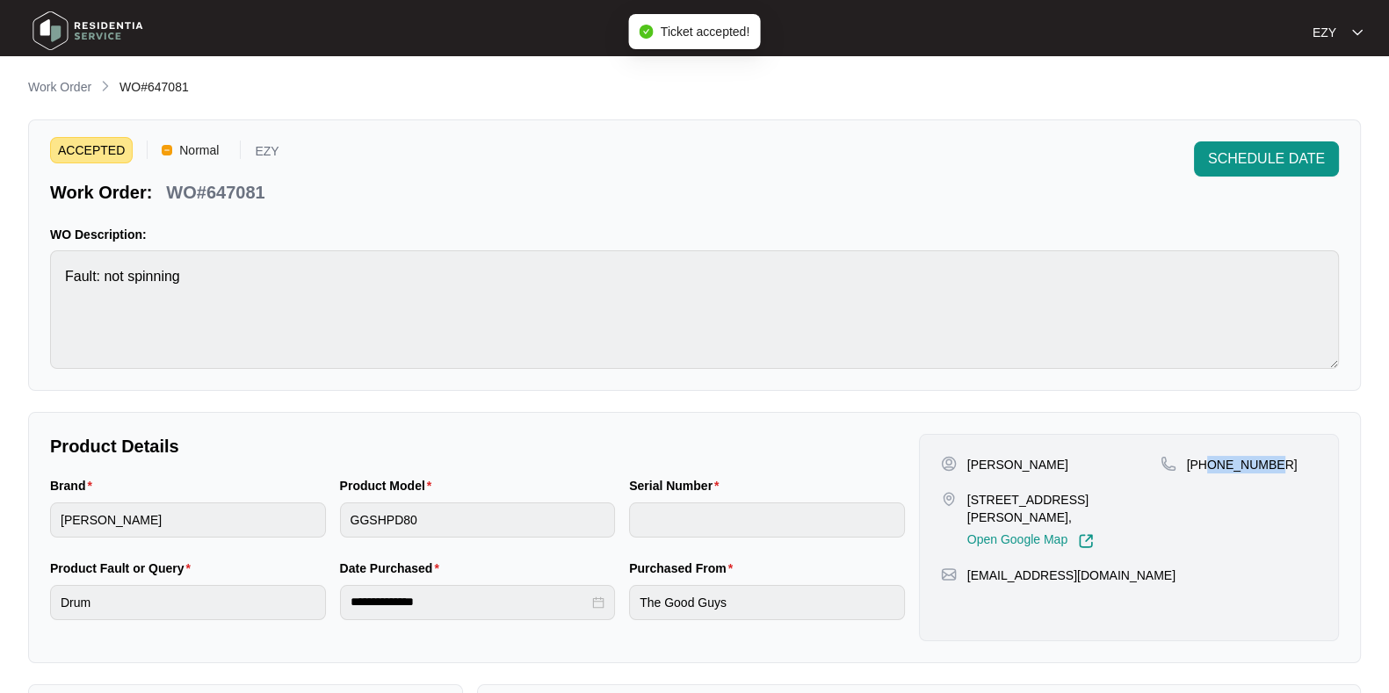
scroll to position [470, 0]
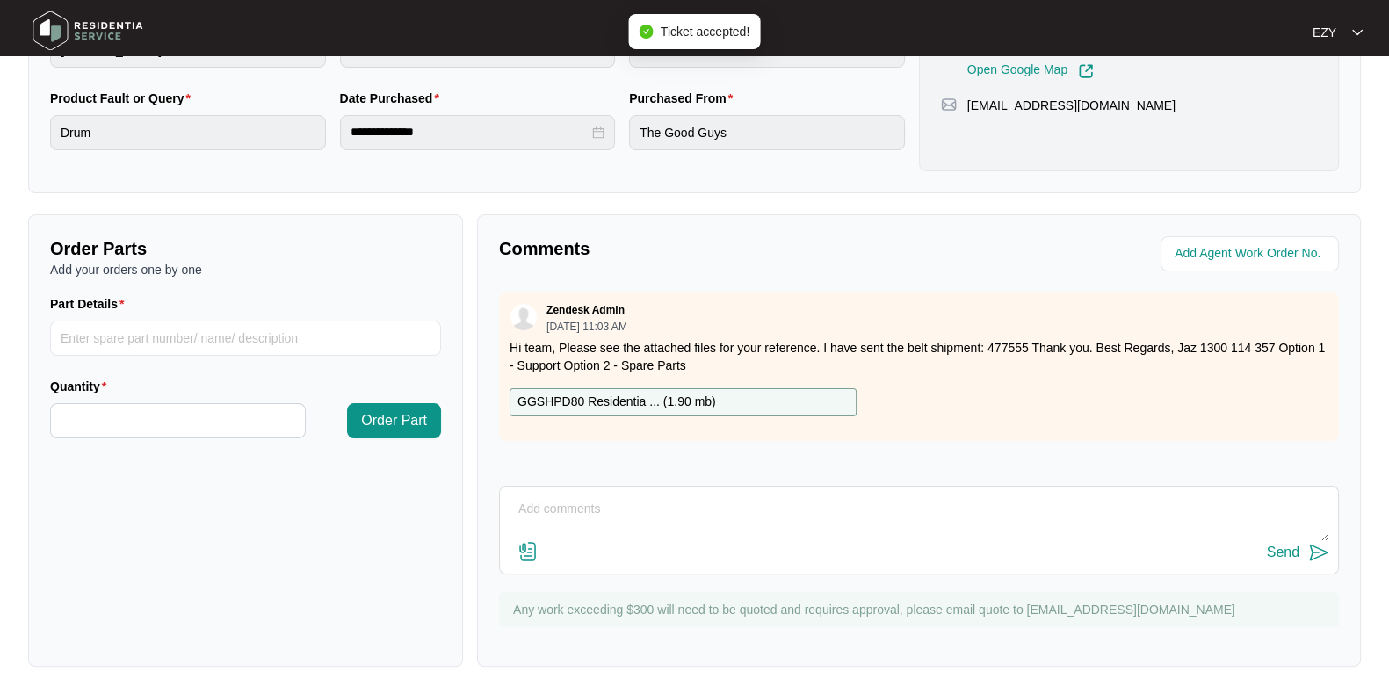
click at [727, 404] on div "GGSHPD80 Residentia ... ( 1.90 mb )" at bounding box center [683, 402] width 347 height 28
drag, startPoint x: 905, startPoint y: 347, endPoint x: 1026, endPoint y: 349, distance: 121.3
click at [1026, 349] on p "Hi team, Please see the attached files for your reference. I have sent the belt…" at bounding box center [919, 356] width 819 height 35
copy p "belt shipment: 477555"
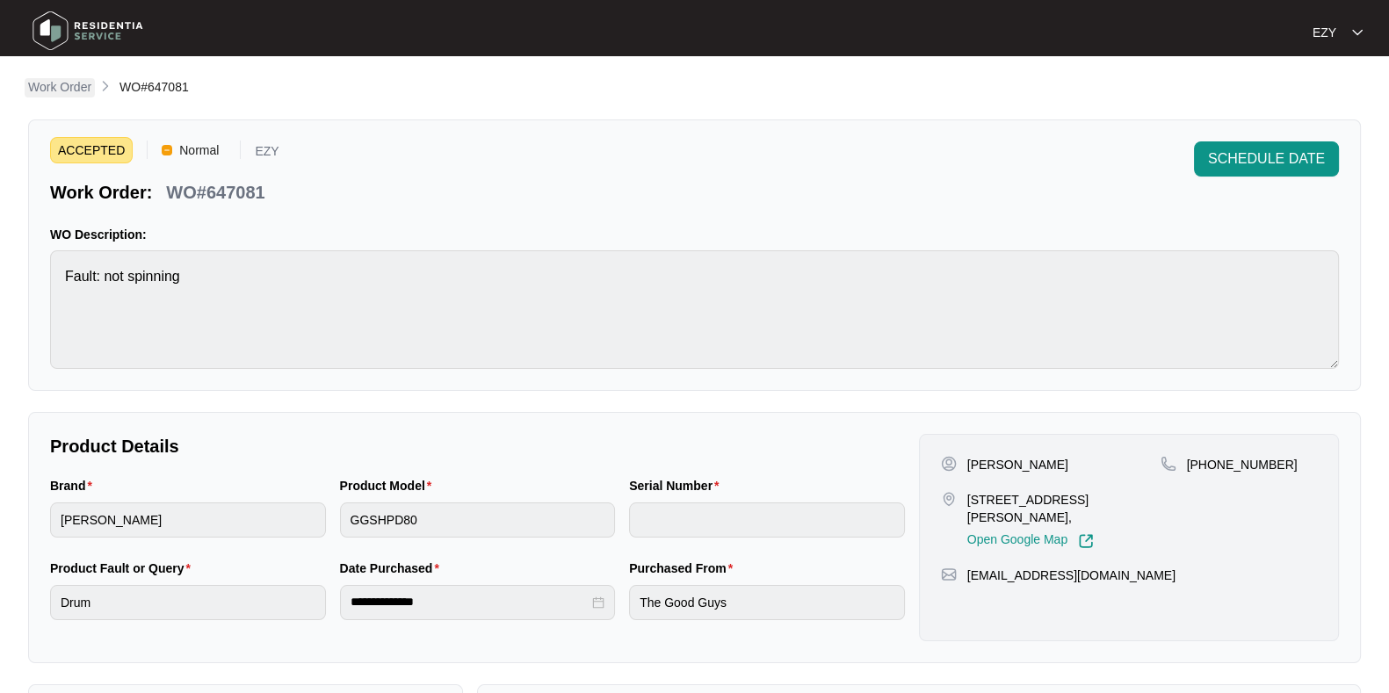
click at [75, 87] on p "Work Order" at bounding box center [59, 87] width 63 height 18
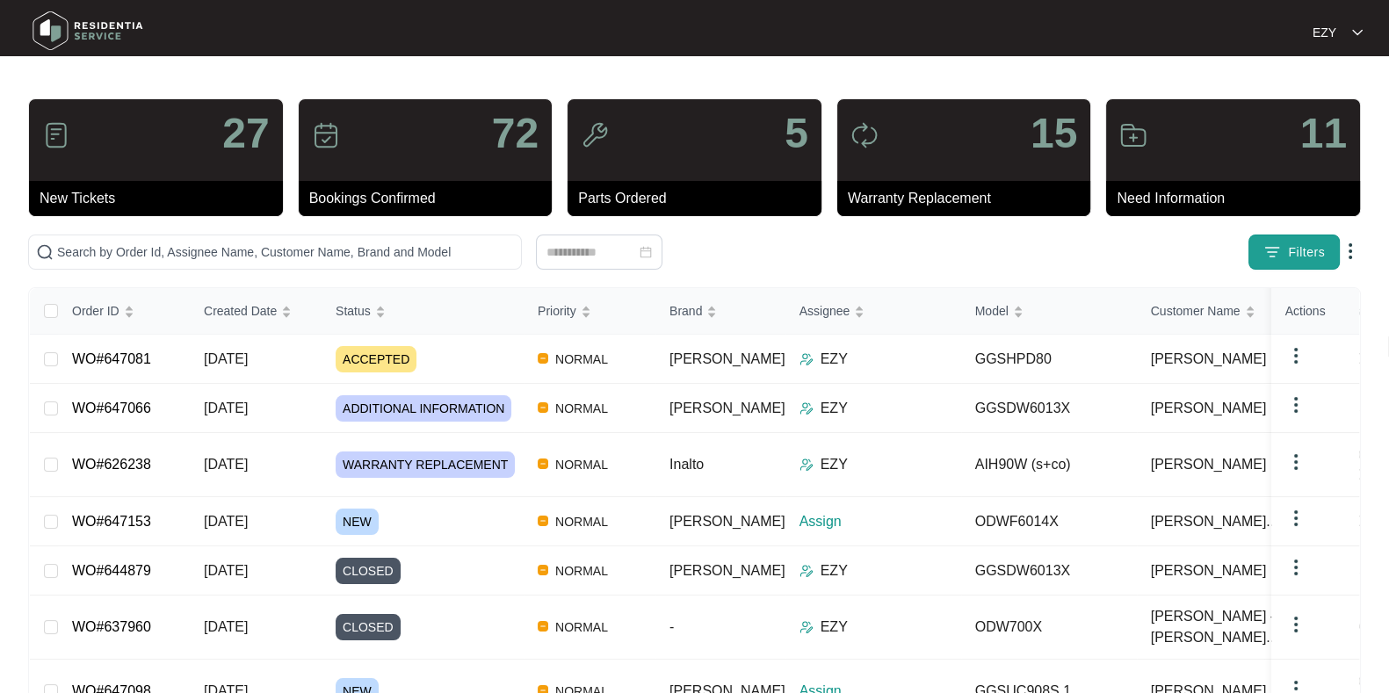
click at [1265, 257] on img "button" at bounding box center [1273, 252] width 18 height 18
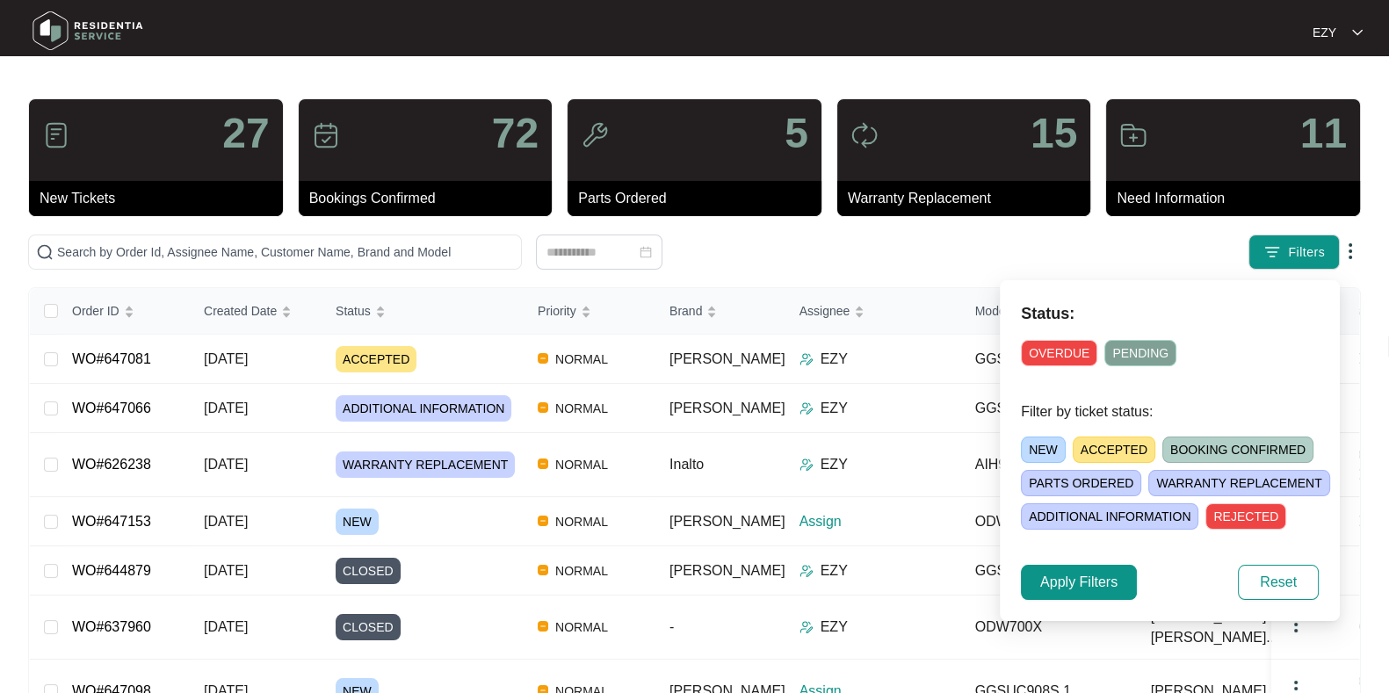
click at [1036, 446] on span "NEW" at bounding box center [1043, 450] width 45 height 26
click at [1064, 582] on span "Apply Filters" at bounding box center [1078, 582] width 77 height 21
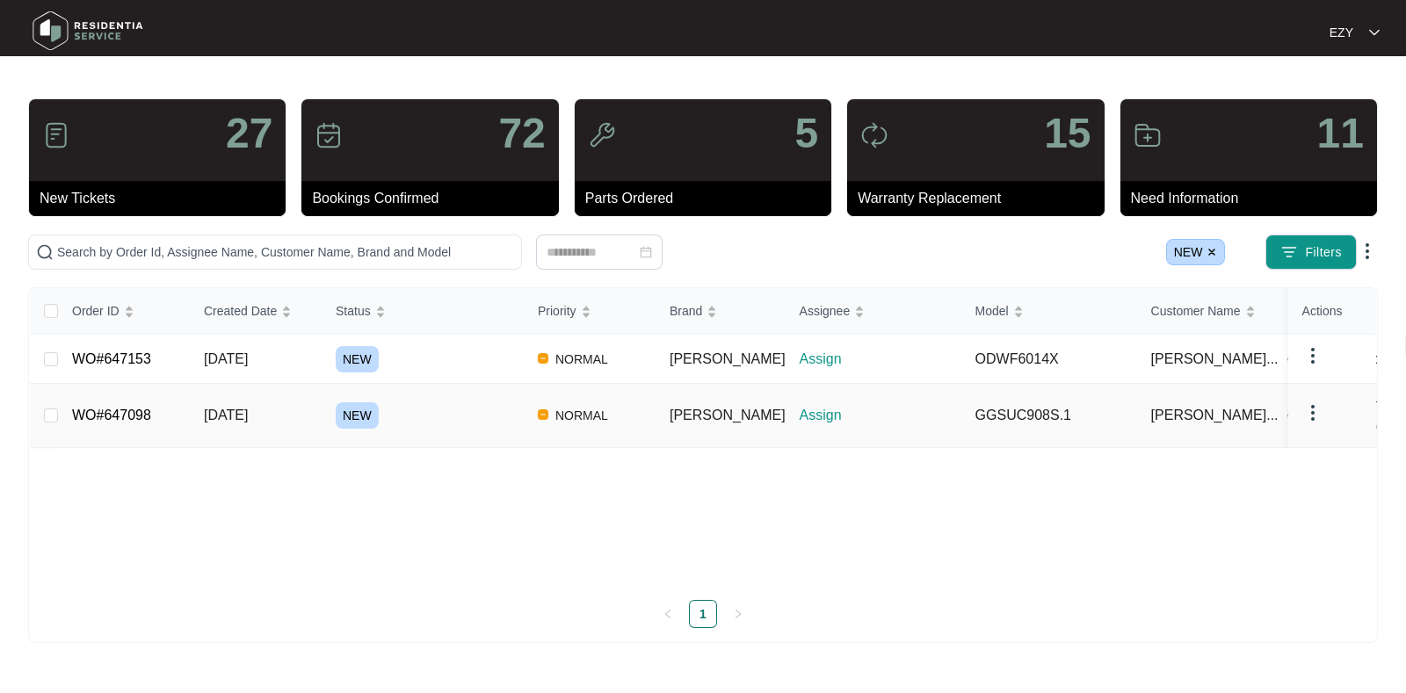
click at [434, 431] on div "Order ID Created Date Status Priority Brand Assignee Model Customer Name Purcha…" at bounding box center [703, 437] width 1346 height 298
click at [419, 407] on div "NEW" at bounding box center [430, 415] width 188 height 26
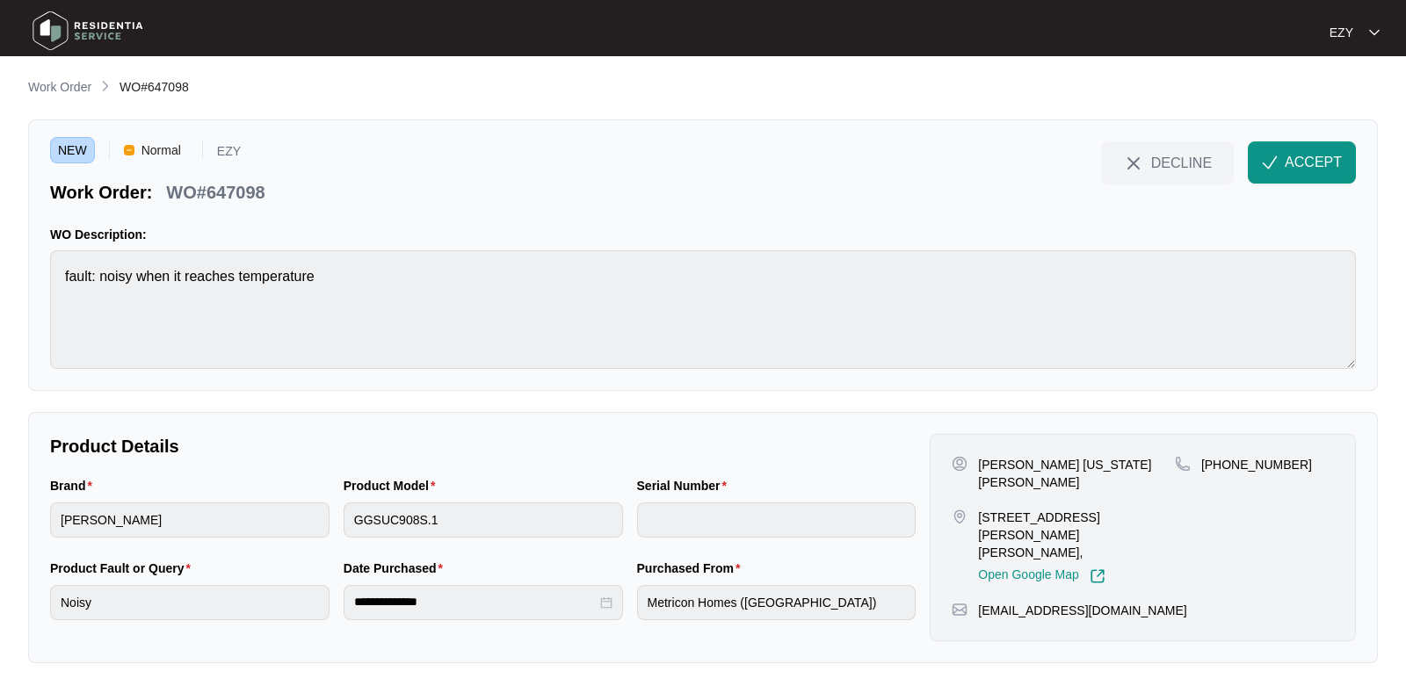
click at [220, 189] on p "WO#647098" at bounding box center [215, 192] width 98 height 25
copy div "WO#647098 DECLINE ACCEPT"
click at [404, 0] on html "**********" at bounding box center [703, 346] width 1406 height 693
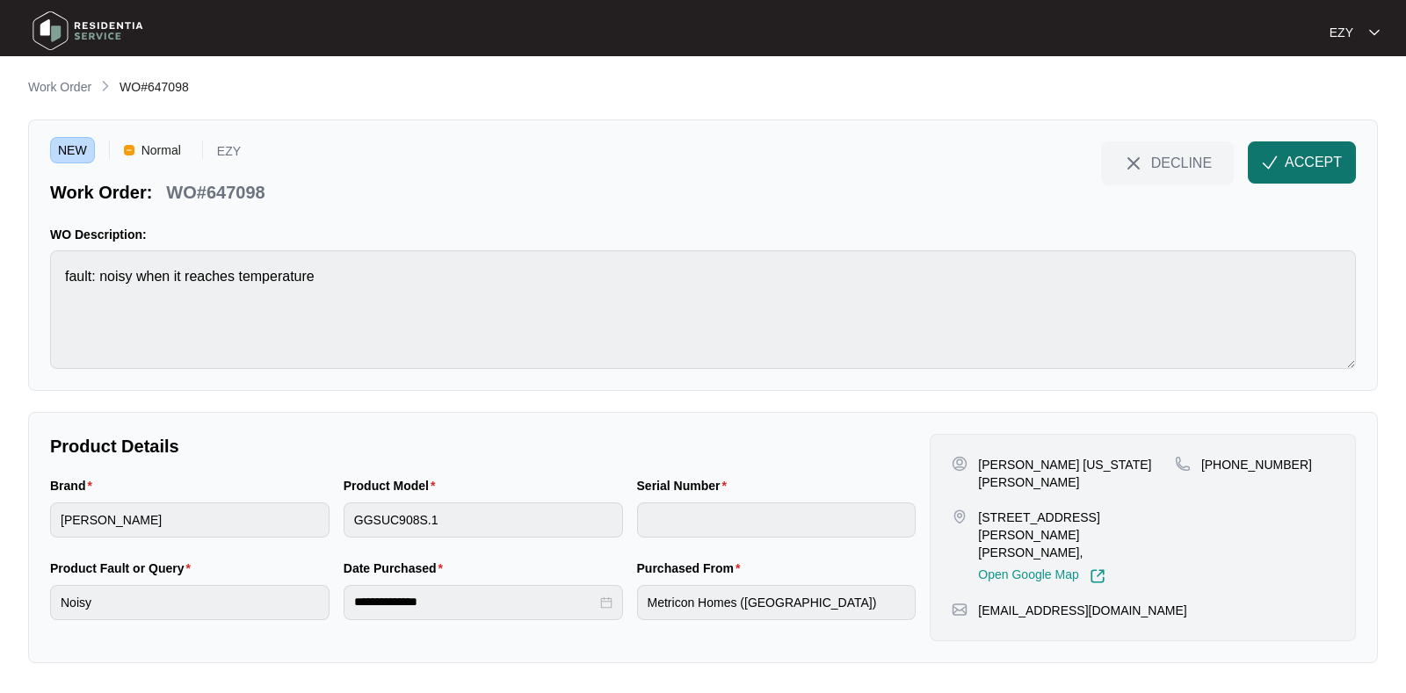
click at [1292, 147] on button "ACCEPT" at bounding box center [1302, 162] width 108 height 42
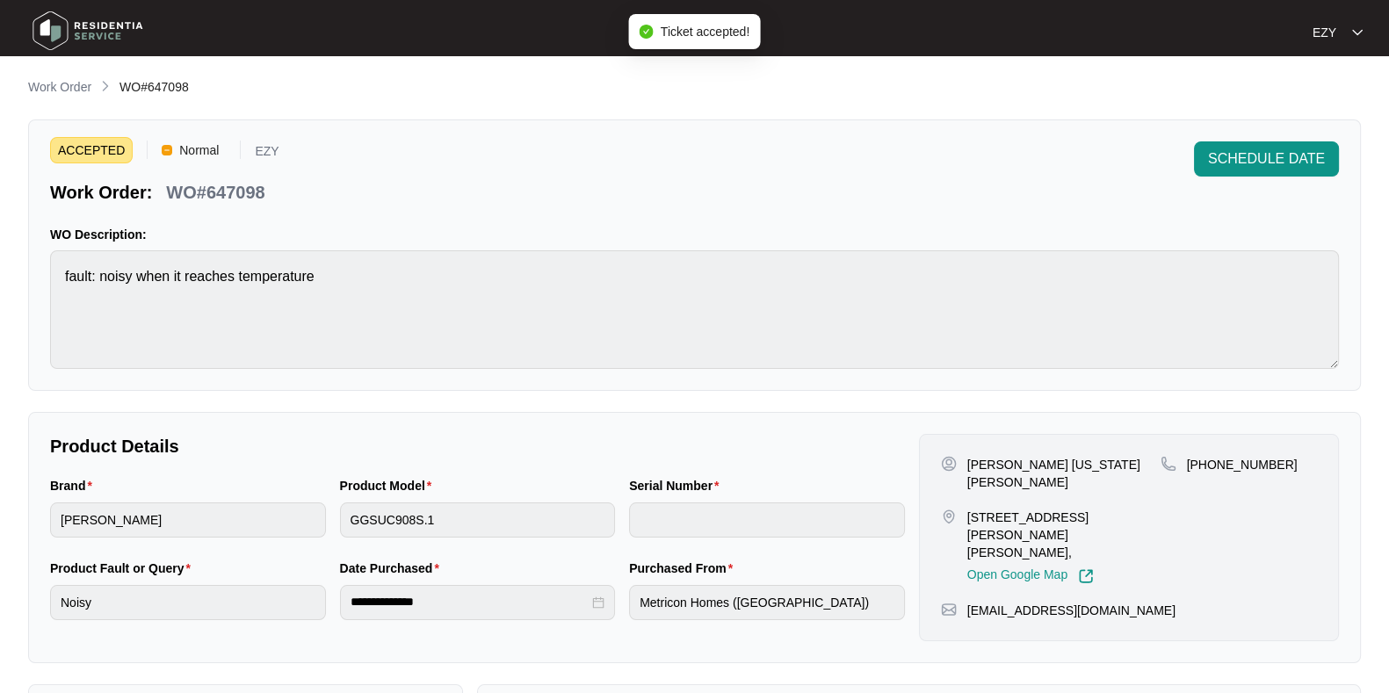
click at [1001, 460] on p "[PERSON_NAME] [US_STATE][PERSON_NAME]" at bounding box center [1064, 473] width 193 height 35
copy p "[PERSON_NAME] [US_STATE][PERSON_NAME]"
click at [1003, 509] on p "[STREET_ADDRESS][PERSON_NAME][PERSON_NAME]," at bounding box center [1064, 535] width 193 height 53
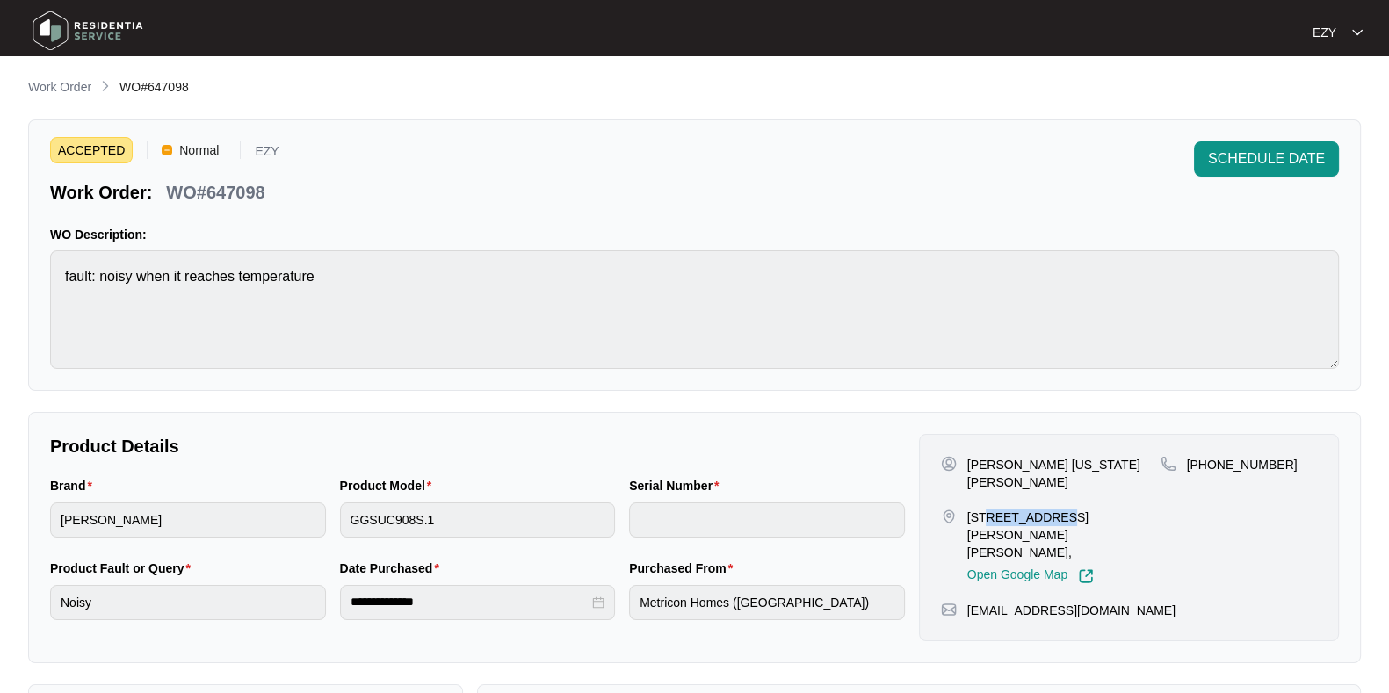
click at [1003, 509] on p "[STREET_ADDRESS][PERSON_NAME][PERSON_NAME]," at bounding box center [1064, 535] width 193 height 53
copy p "[STREET_ADDRESS][PERSON_NAME][PERSON_NAME],"
drag, startPoint x: 1313, startPoint y: 472, endPoint x: 1207, endPoint y: 480, distance: 105.7
click at [1207, 480] on div "[PHONE_NUMBER]" at bounding box center [1239, 520] width 156 height 128
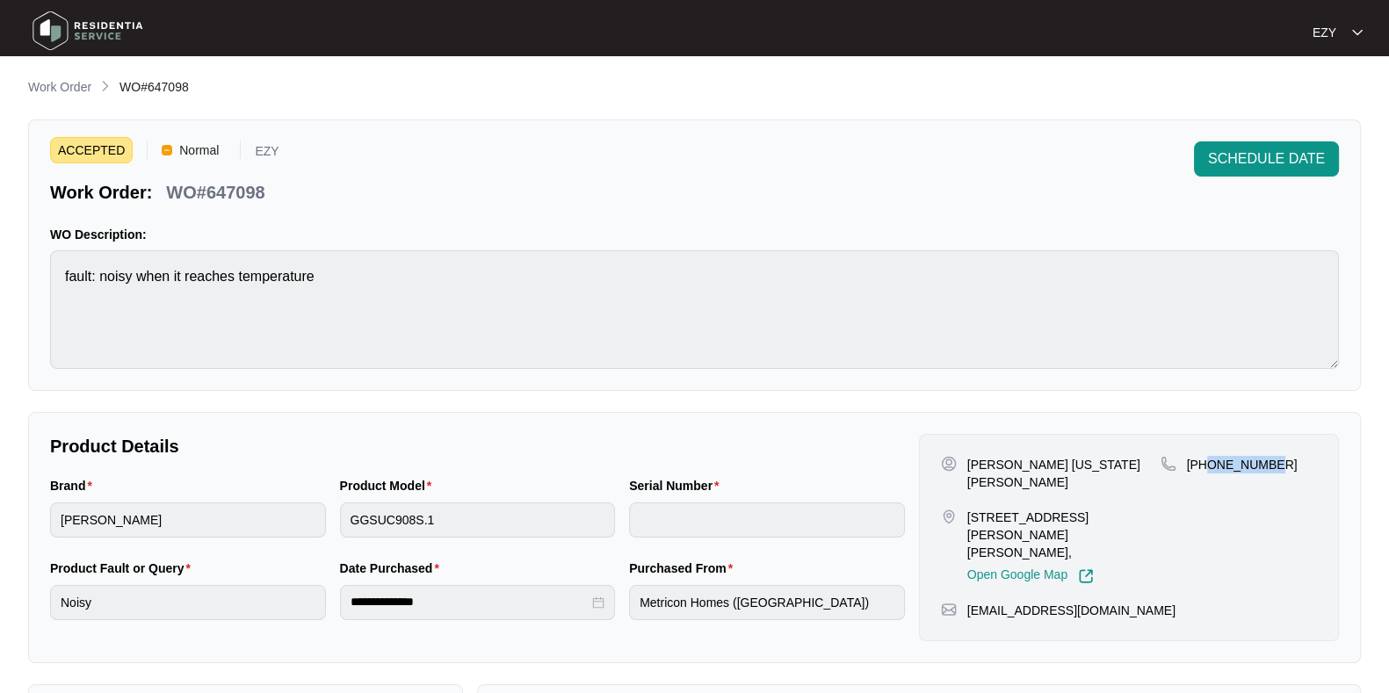
scroll to position [470, 0]
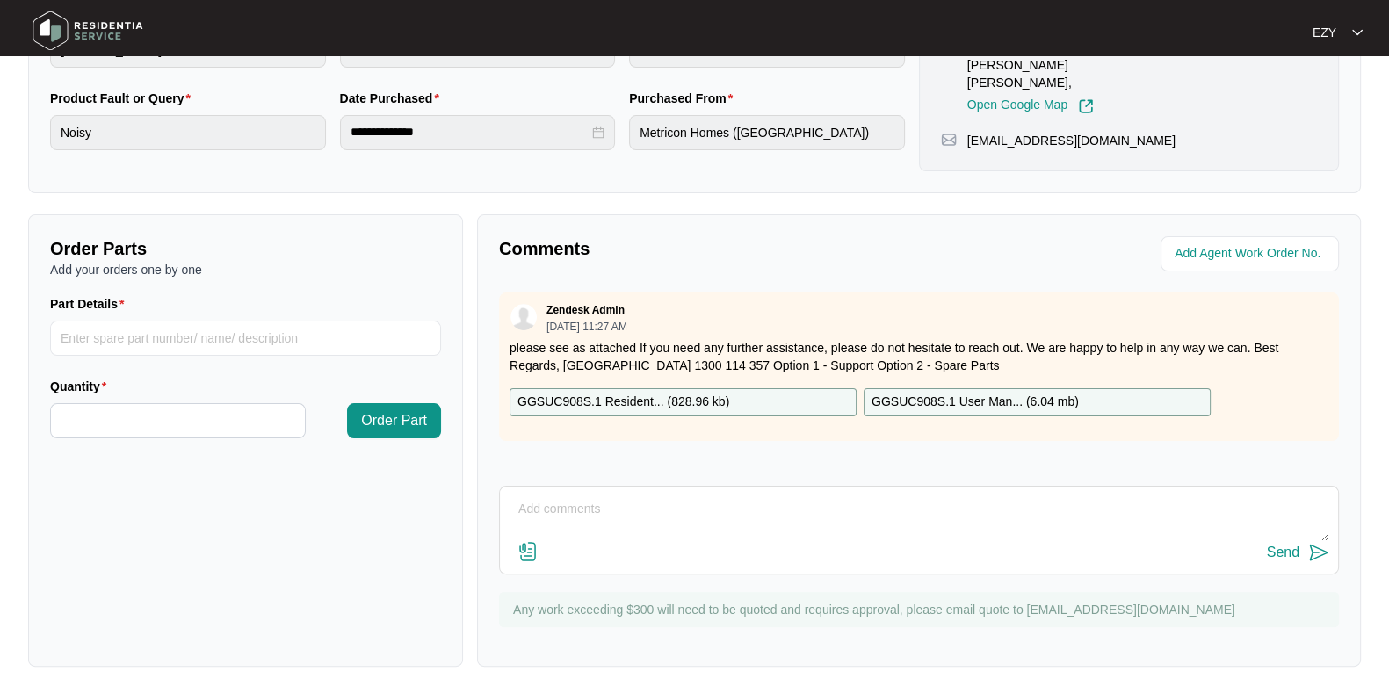
click at [772, 395] on div "GGSUC908S.1 Resident... ( 828.96 kb )" at bounding box center [683, 402] width 347 height 28
click at [917, 394] on p "GGSUC908S.1 User Man... ( 6.04 mb )" at bounding box center [975, 402] width 207 height 19
click at [738, 399] on div "GGSUC908S.1 Resident... ( 828.96 kb )" at bounding box center [683, 402] width 347 height 28
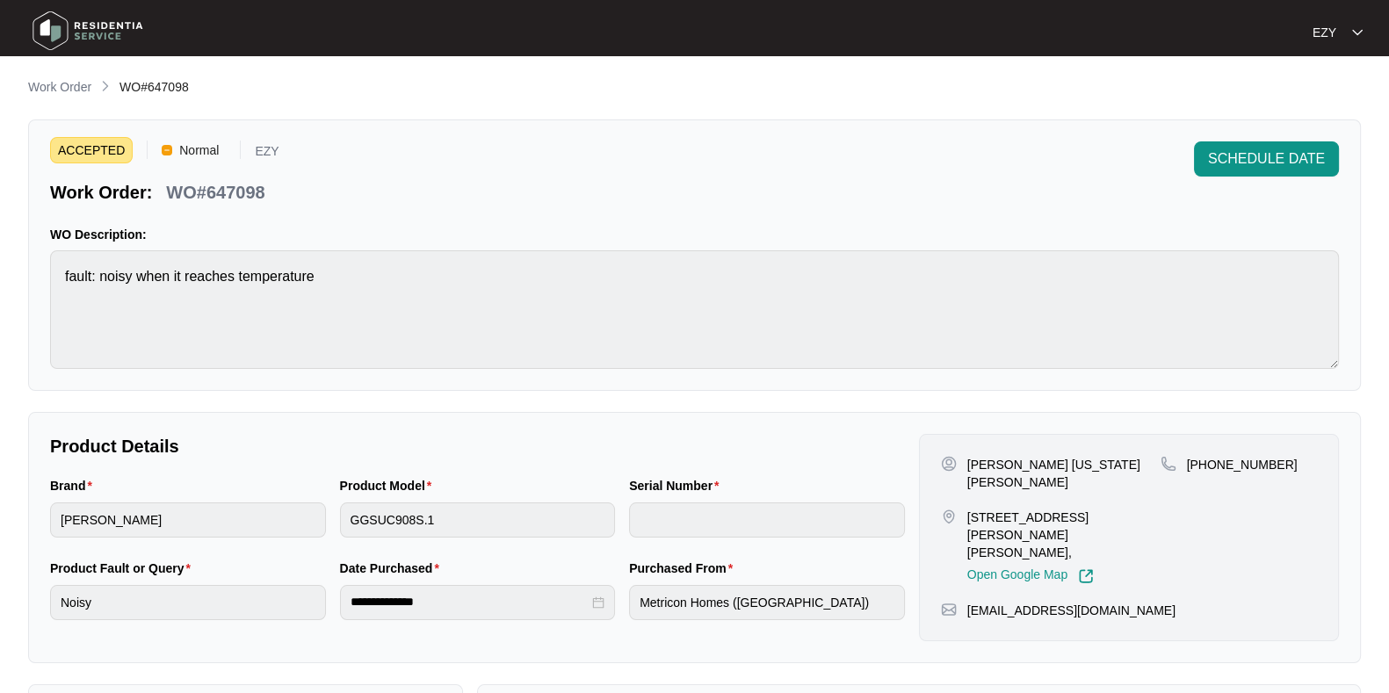
click at [47, 76] on main "**********" at bounding box center [694, 582] width 1389 height 1165
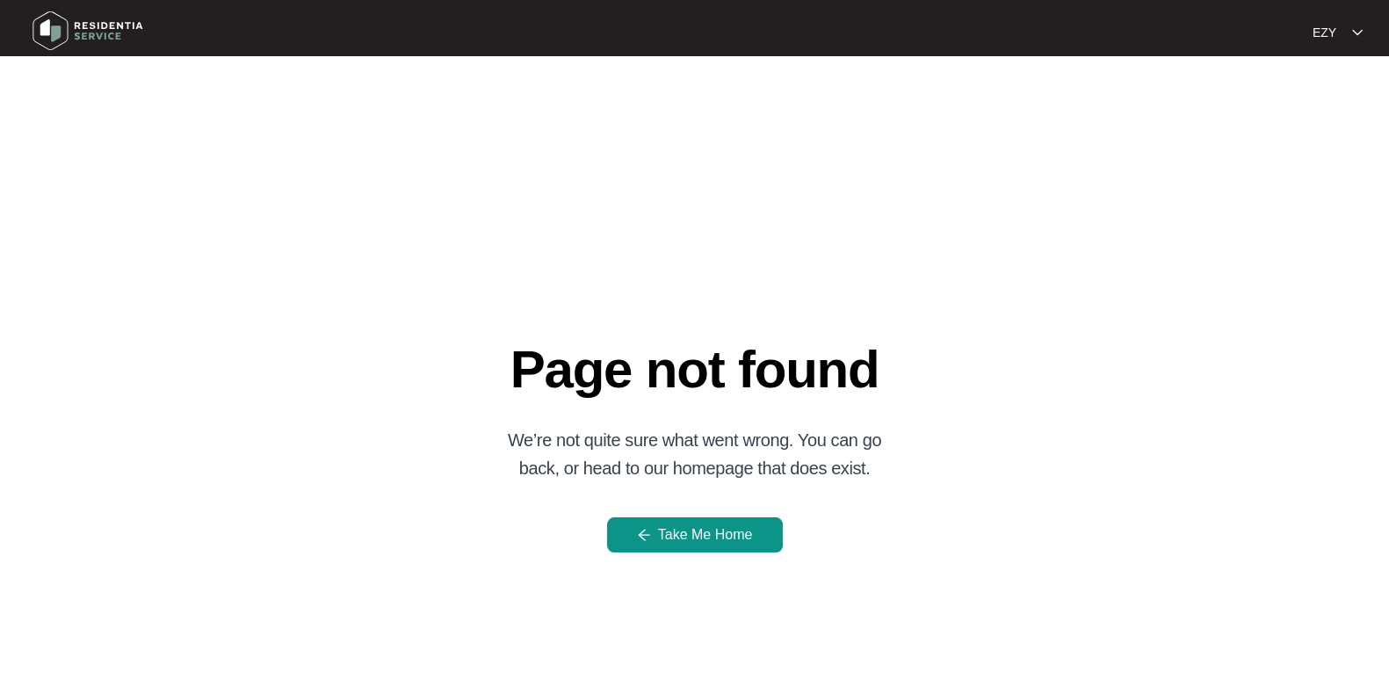
click at [4, 328] on main "Page not found We’re not quite sure what went wrong. You can go back, or head t…" at bounding box center [694, 399] width 1389 height 799
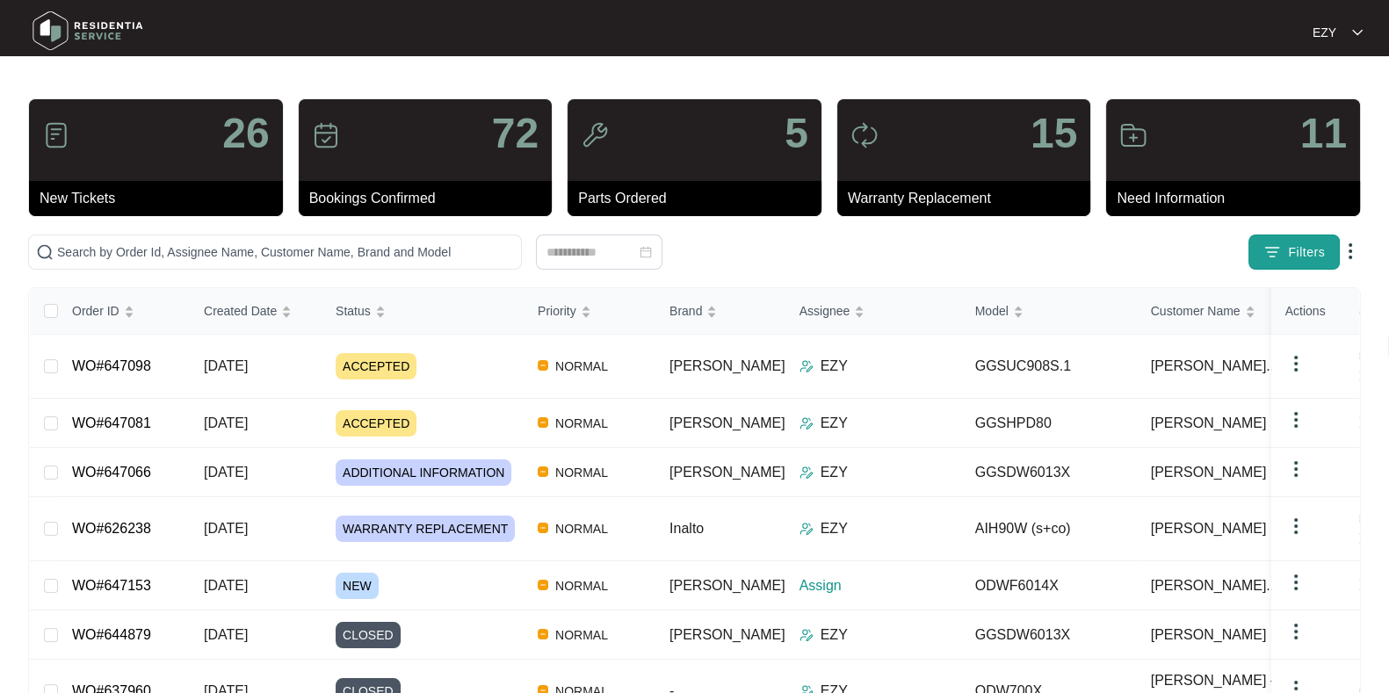
click at [1258, 269] on button "Filters" at bounding box center [1294, 252] width 91 height 35
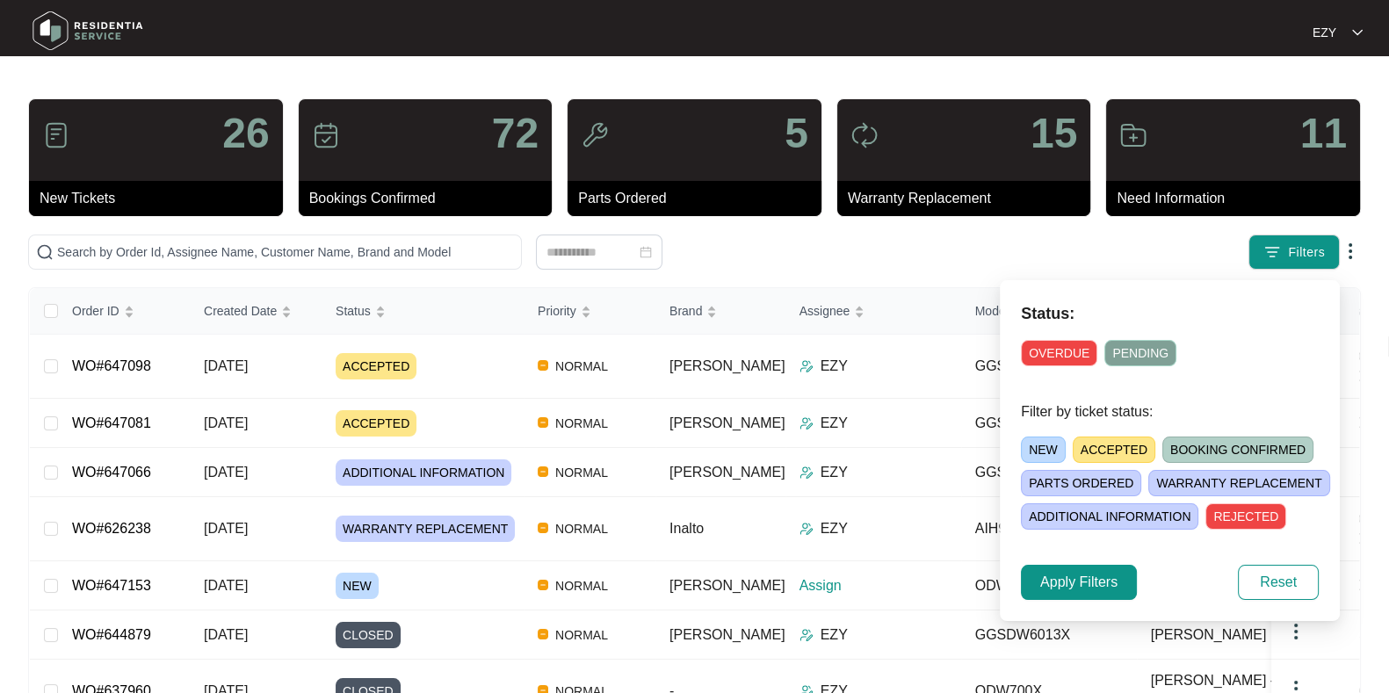
click at [1042, 440] on span "NEW" at bounding box center [1043, 450] width 45 height 26
click at [1091, 575] on span "Apply Filters" at bounding box center [1078, 582] width 77 height 21
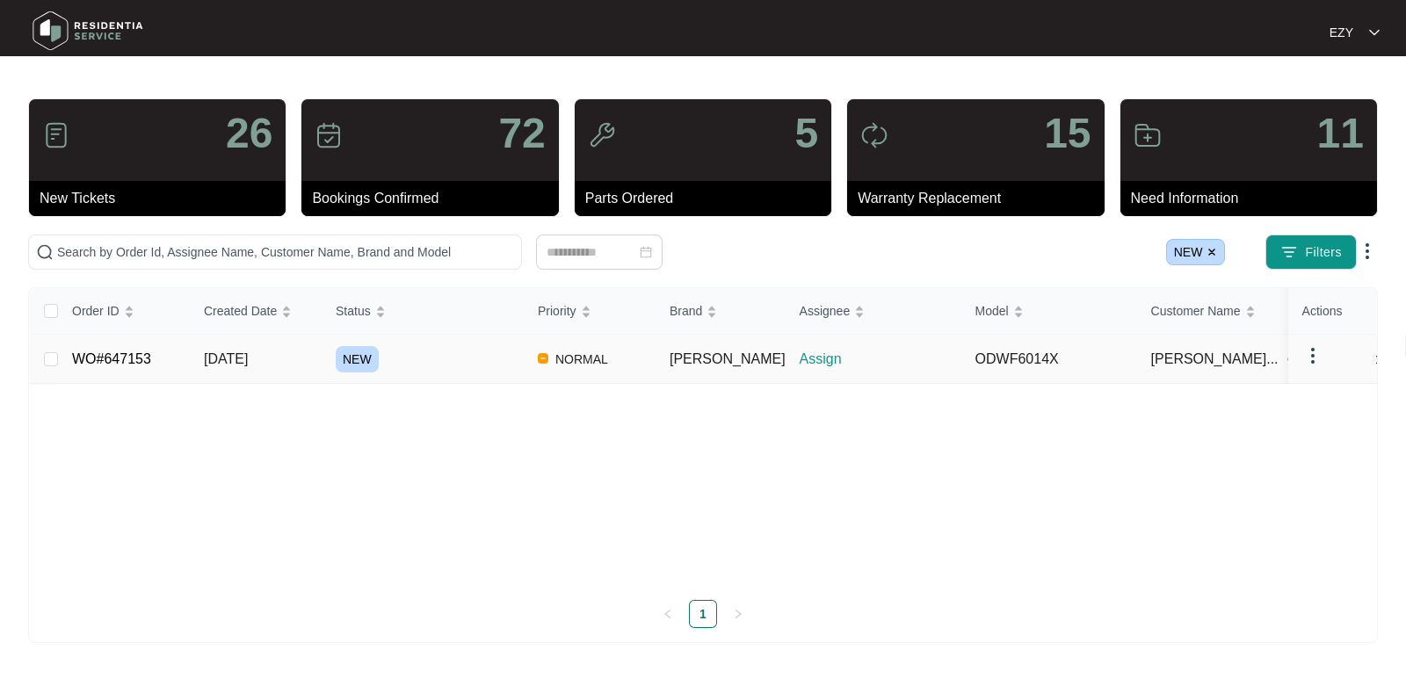
click at [413, 362] on div "NEW" at bounding box center [430, 359] width 188 height 26
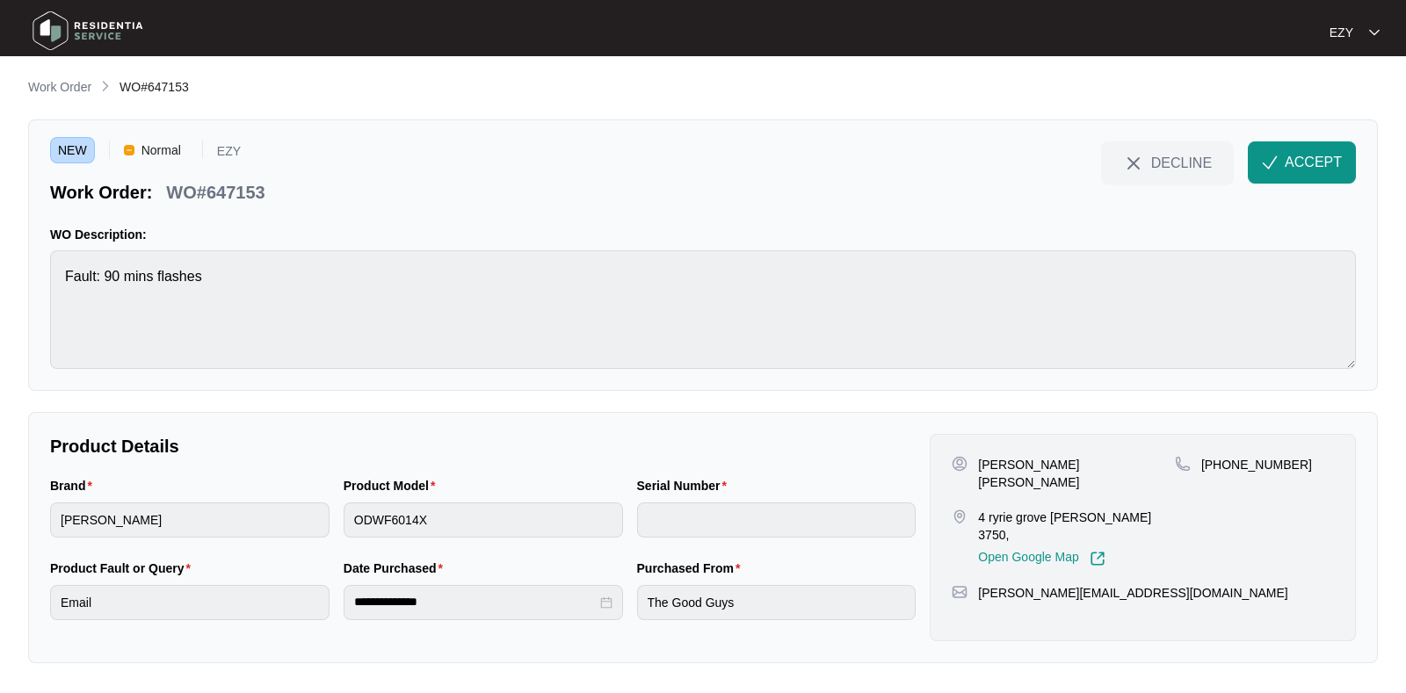
click at [226, 185] on p "WO#647153" at bounding box center [215, 192] width 98 height 25
copy div "WO#647153 DECLINE ACCEPT"
click at [1001, 459] on p "Hooriyah Hooriyah" at bounding box center [1076, 473] width 197 height 35
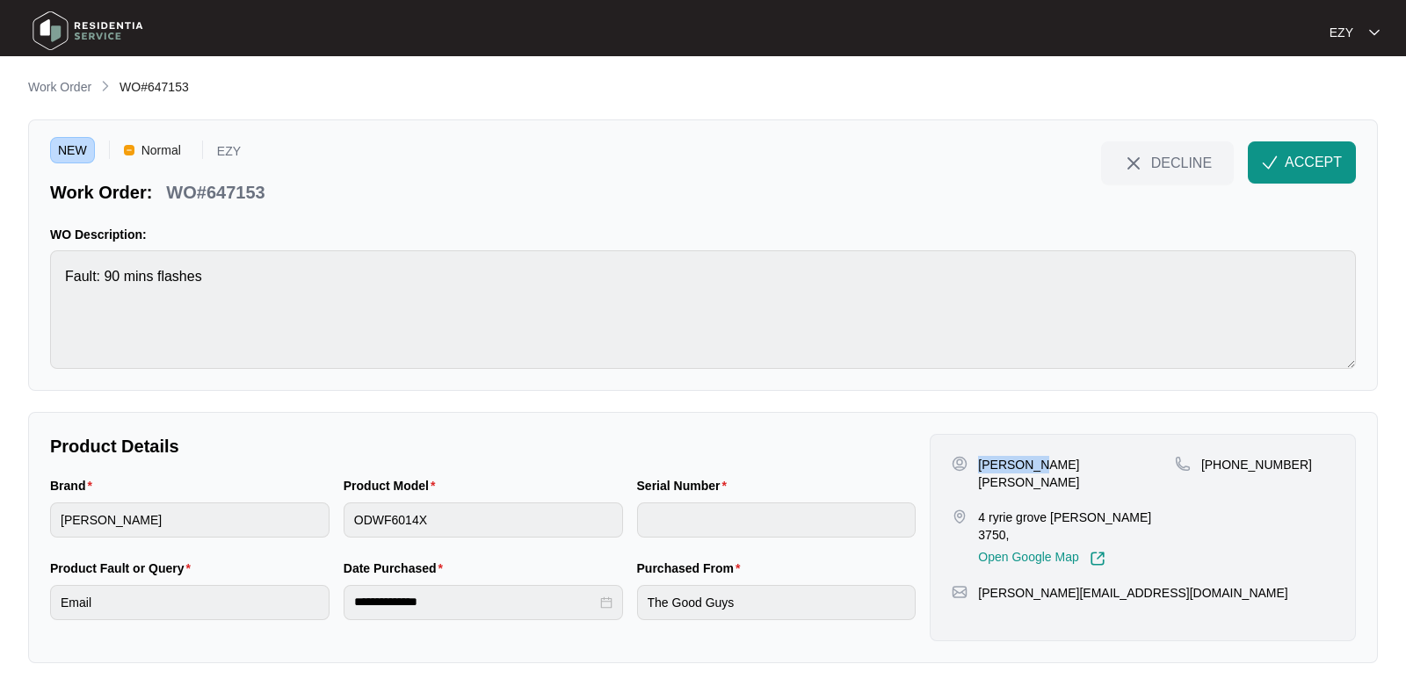
click at [1001, 459] on p "Hooriyah Hooriyah" at bounding box center [1076, 473] width 197 height 35
copy p "Hooriyah Hooriyah"
click at [1031, 509] on p "4 ryrie grove Wollert Vic 3750," at bounding box center [1076, 526] width 197 height 35
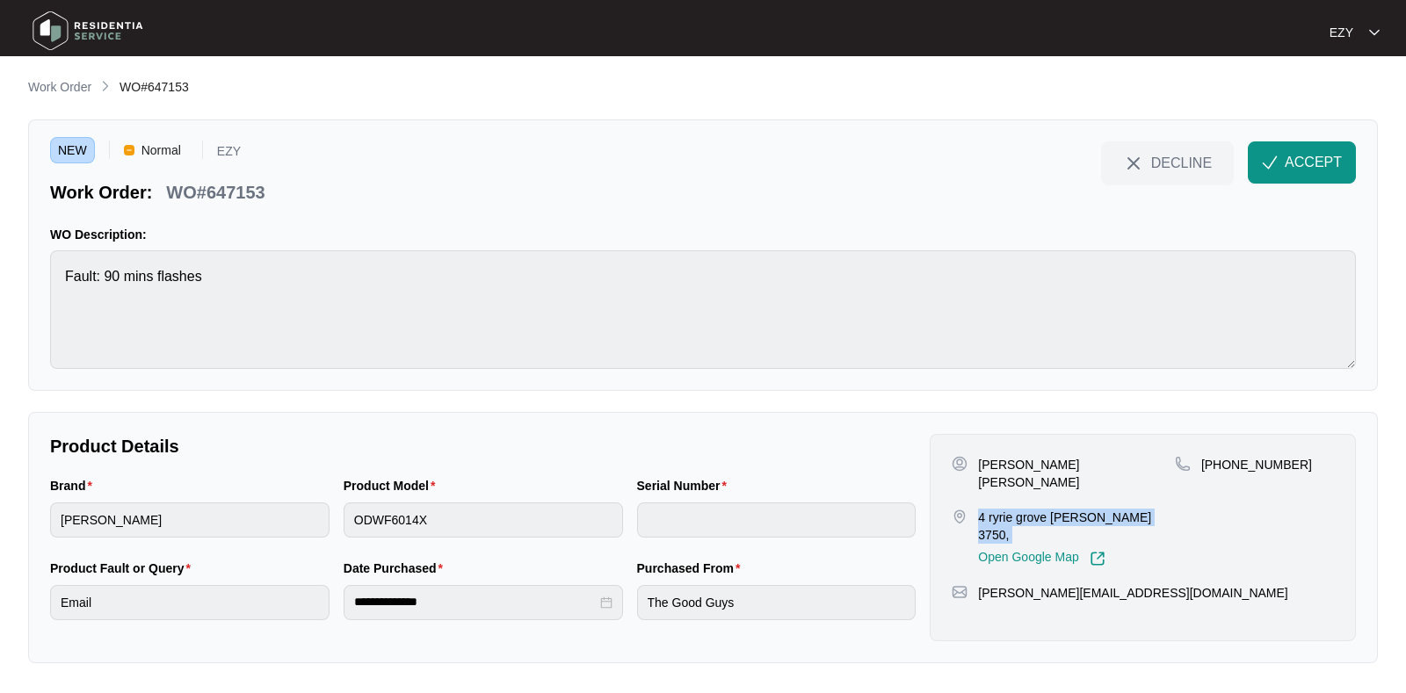
click at [1031, 509] on p "4 ryrie grove Wollert Vic 3750," at bounding box center [1076, 526] width 197 height 35
copy p "4 ryrie grove Wollert Vic 3750,"
drag, startPoint x: 1314, startPoint y: 471, endPoint x: 1221, endPoint y: 467, distance: 93.2
click at [1221, 467] on div "+61412554167" at bounding box center [1254, 465] width 159 height 18
copy p "412554167"
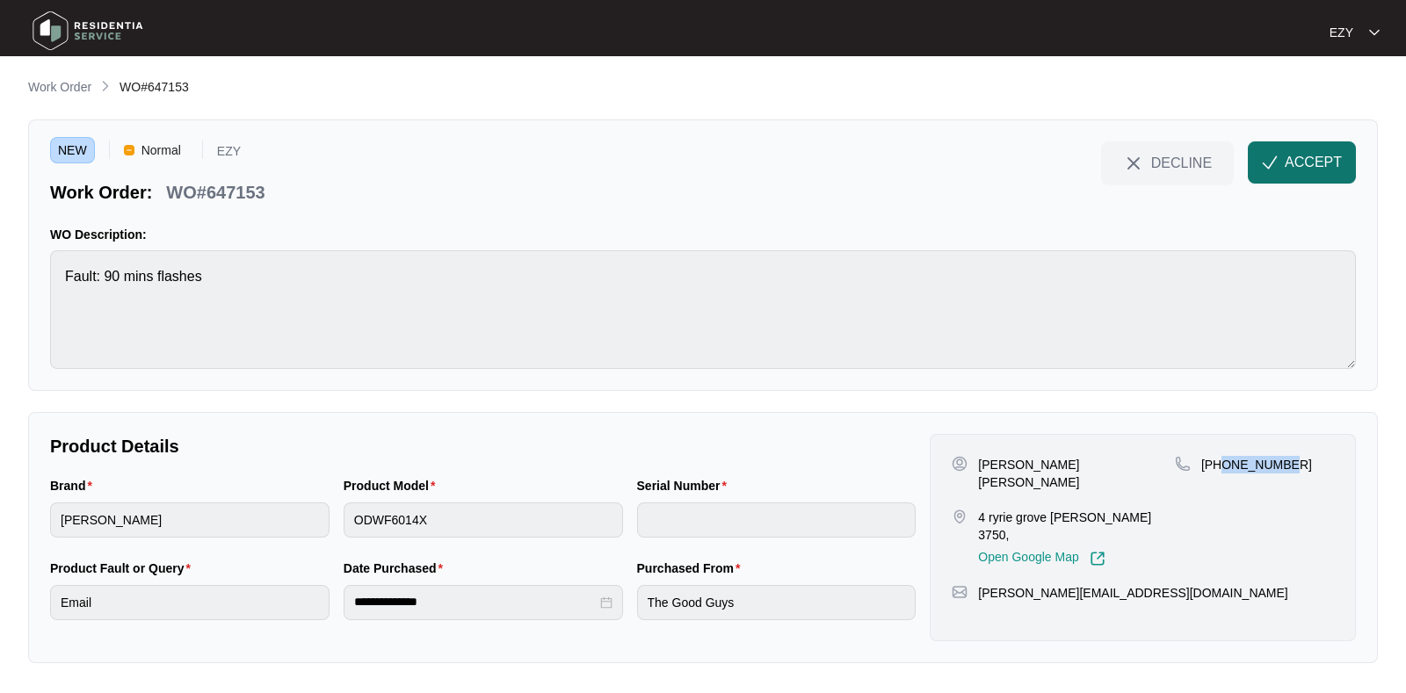
click at [1302, 163] on span "ACCEPT" at bounding box center [1313, 162] width 57 height 21
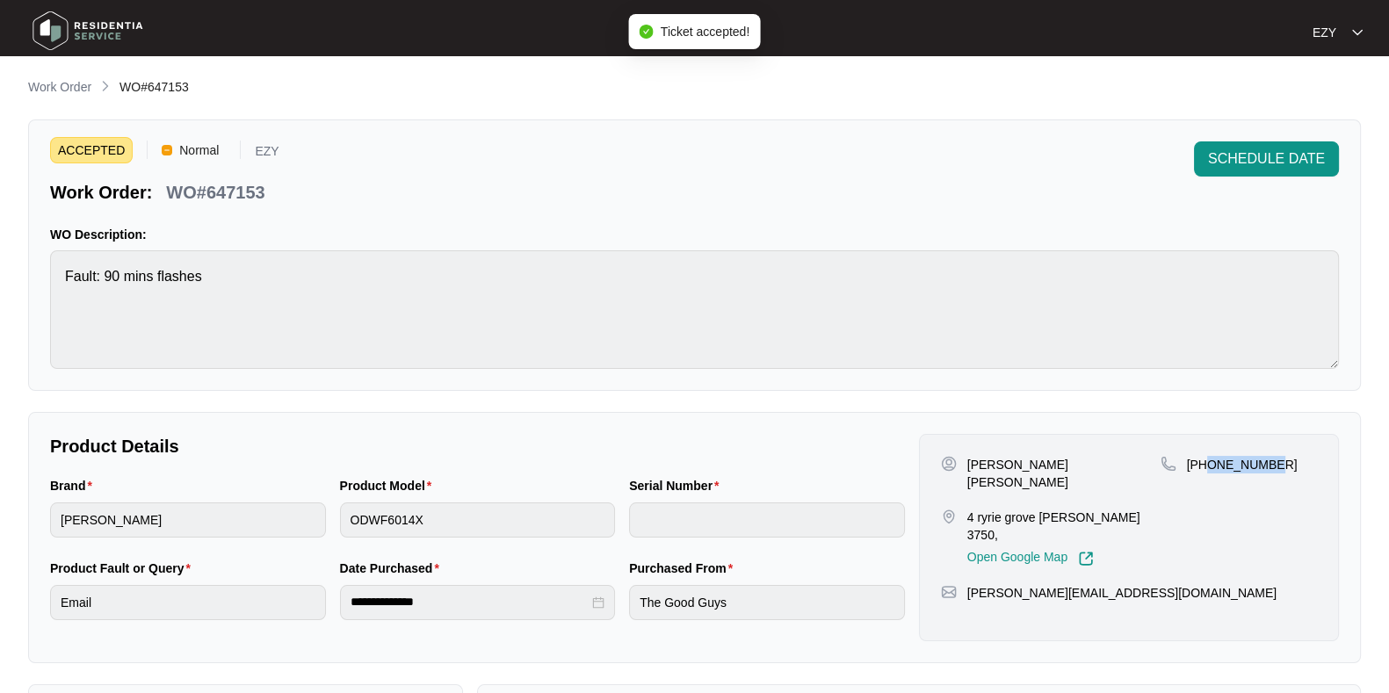
scroll to position [470, 0]
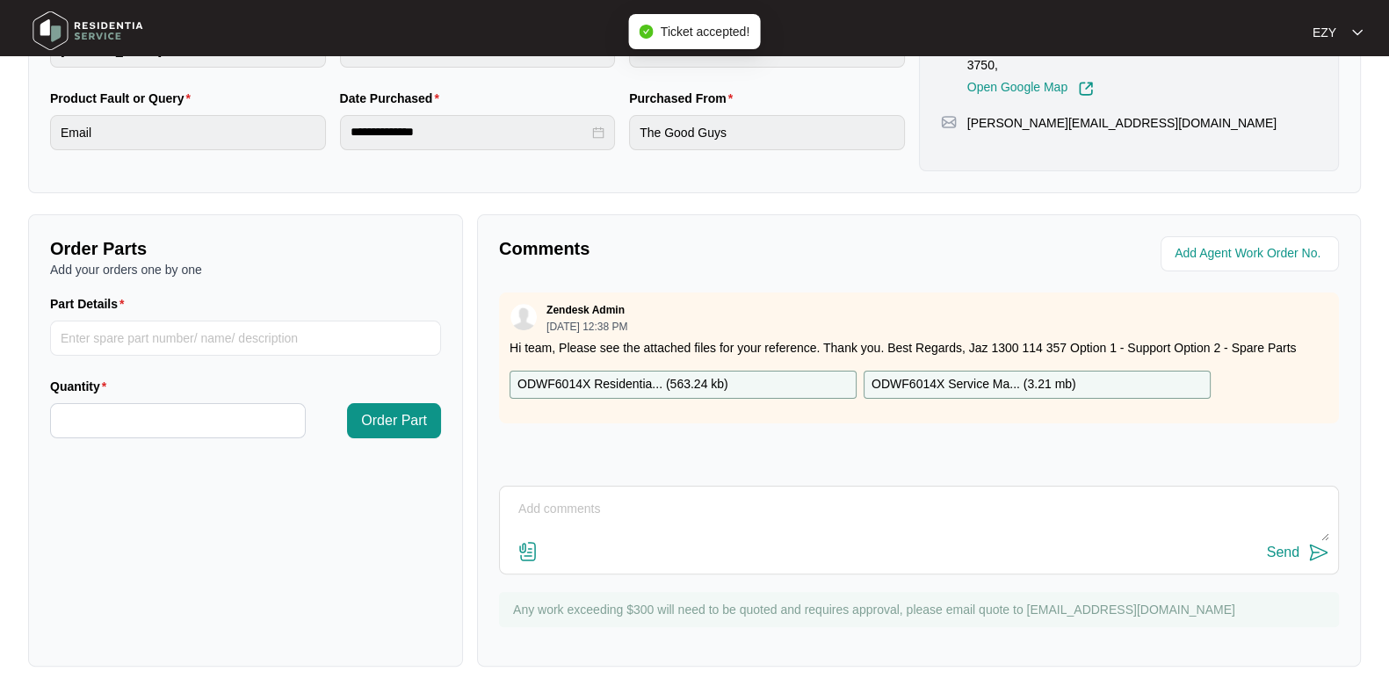
click at [778, 380] on div "ODWF6014X Residentia... ( 563.24 kb )" at bounding box center [683, 385] width 347 height 28
click at [977, 381] on p "ODWF6014X Service Ma... ( 3.21 mb )" at bounding box center [974, 384] width 205 height 19
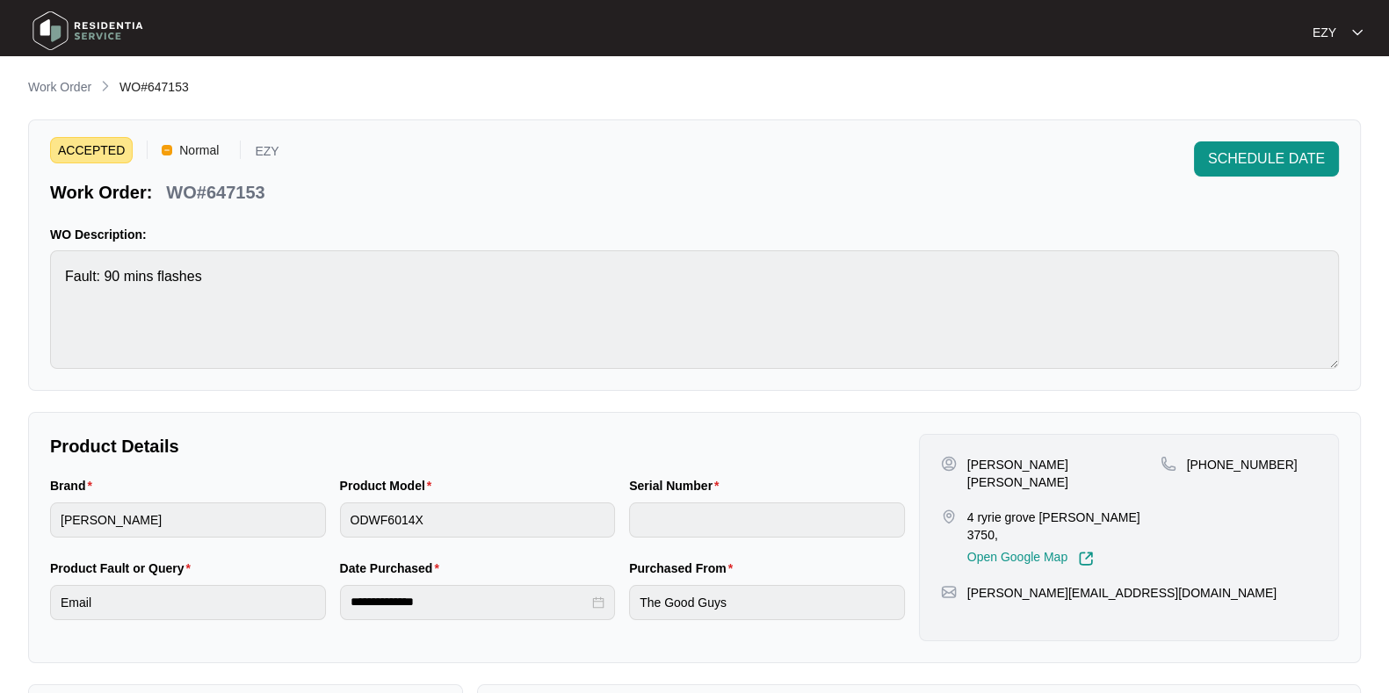
click at [236, 186] on p "WO#647153" at bounding box center [215, 192] width 98 height 25
copy p "647153"
